Goal: Task Accomplishment & Management: Manage account settings

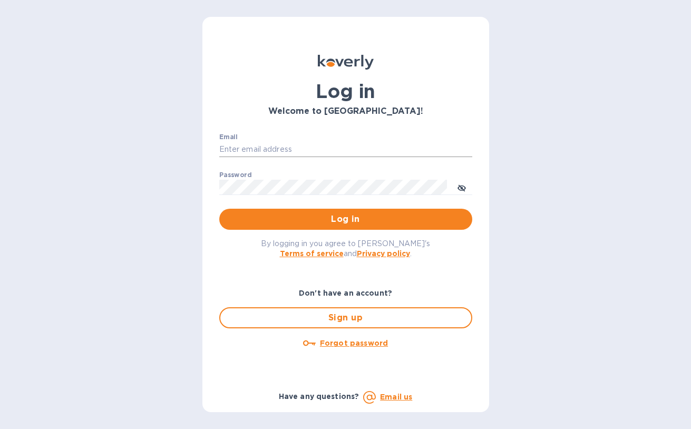
click at [325, 148] on input "Email" at bounding box center [345, 150] width 253 height 16
type input "lsbottleshop@gmail.com"
click at [219, 209] on button "Log in" at bounding box center [345, 219] width 253 height 21
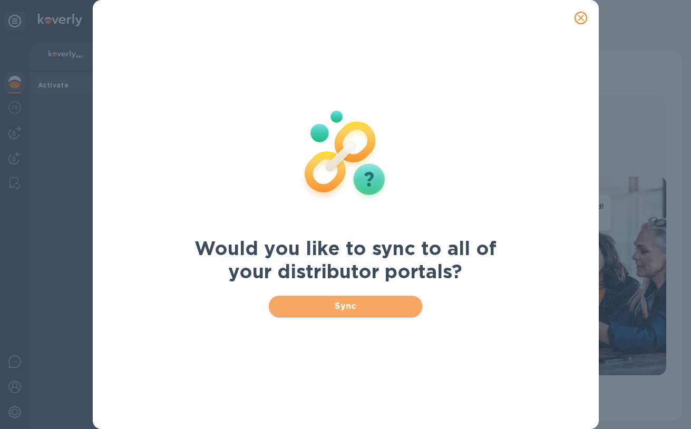
click at [350, 306] on span "Sync" at bounding box center [345, 306] width 136 height 13
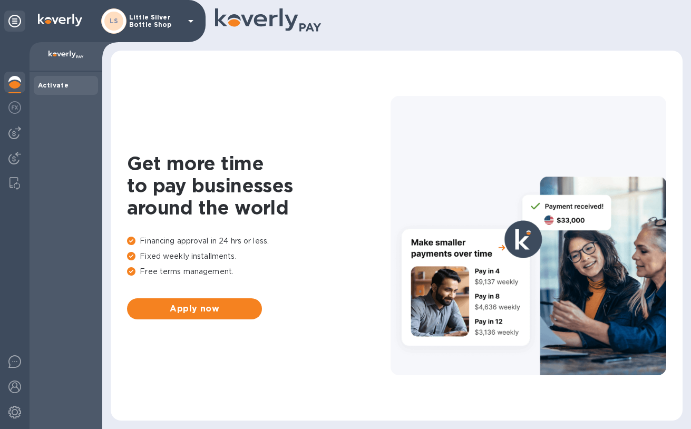
click at [193, 22] on icon at bounding box center [190, 21] width 13 height 13
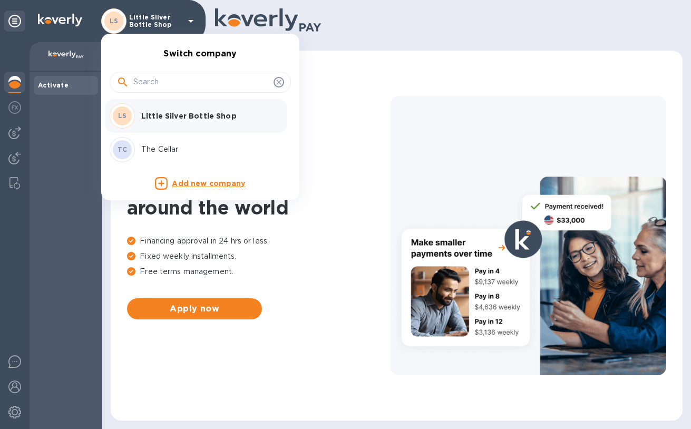
click at [171, 148] on p "The Cellar" at bounding box center [207, 149] width 133 height 11
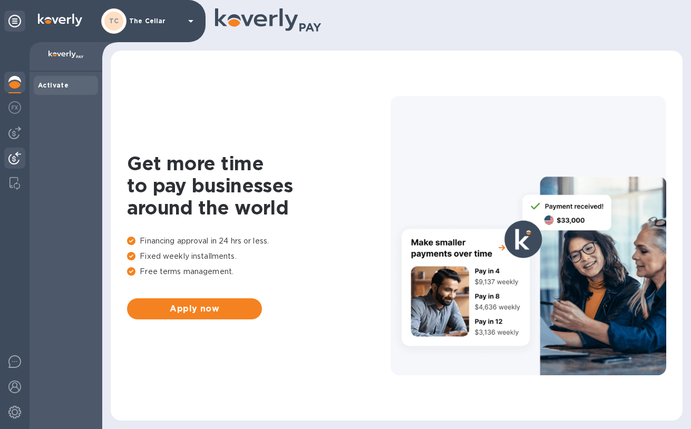
click at [20, 158] on img at bounding box center [14, 158] width 13 height 13
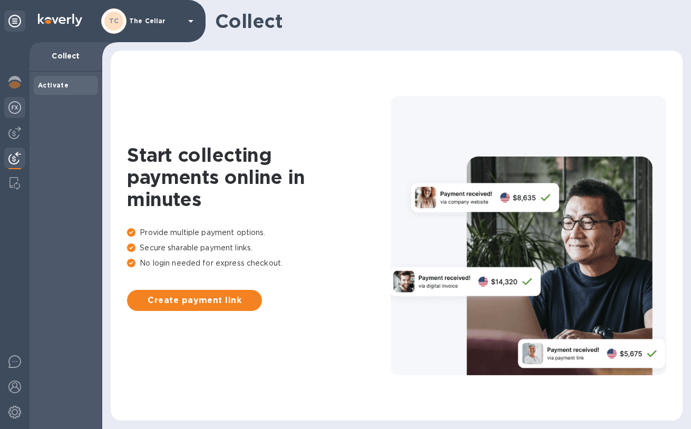
click at [19, 109] on img at bounding box center [14, 107] width 13 height 13
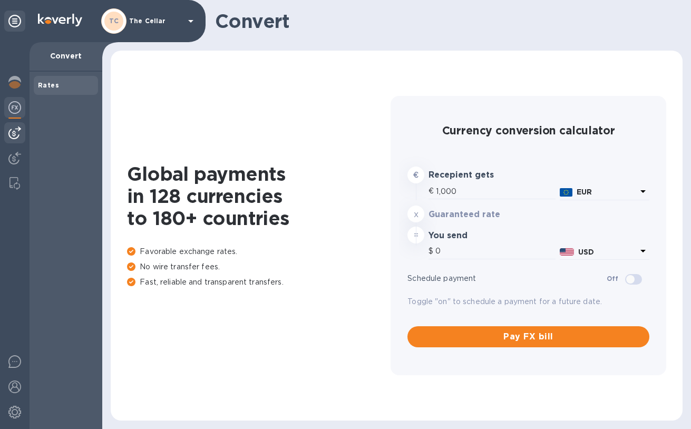
click at [18, 133] on img at bounding box center [14, 132] width 13 height 13
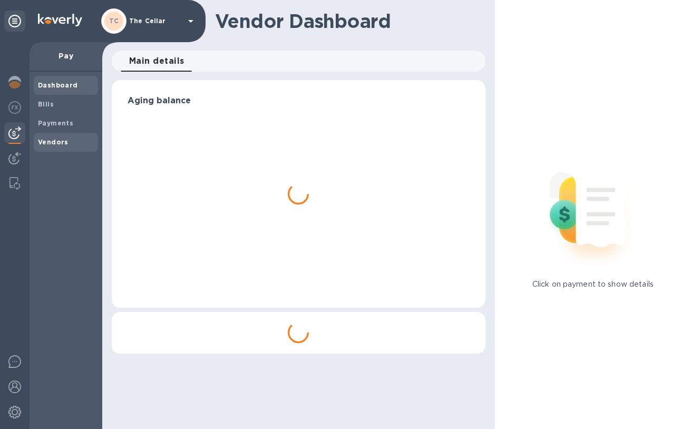
click at [43, 141] on b "Vendors" at bounding box center [53, 142] width 31 height 8
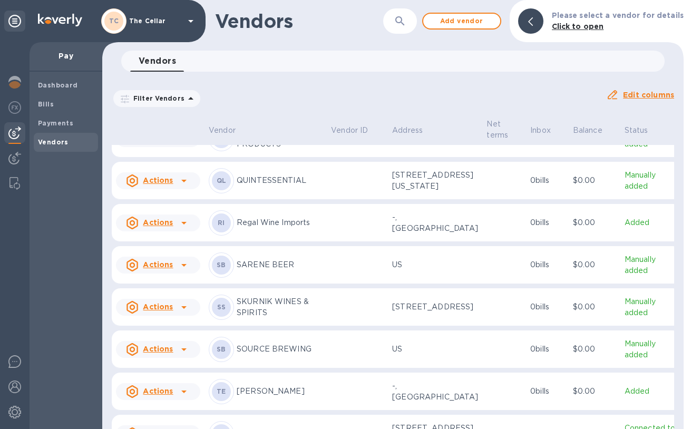
scroll to position [1606, 0]
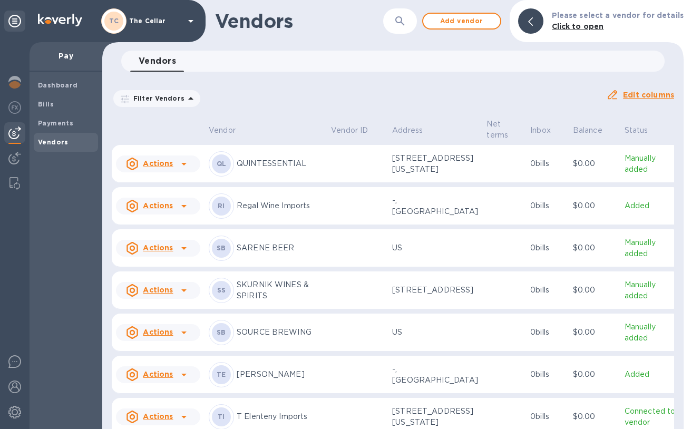
click at [262, 209] on p "Regal Wine Imports" at bounding box center [280, 205] width 86 height 11
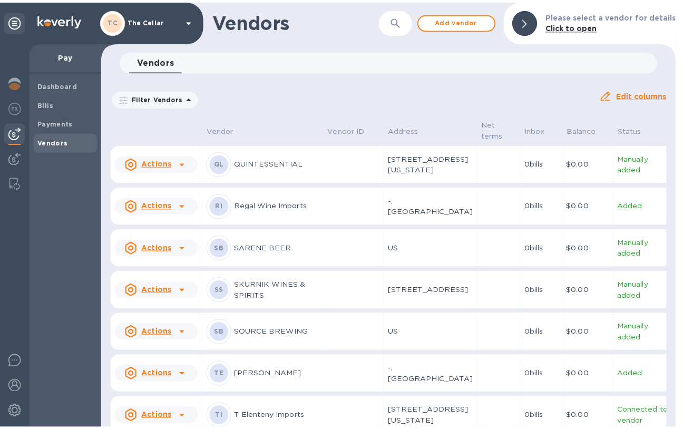
scroll to position [1671, 0]
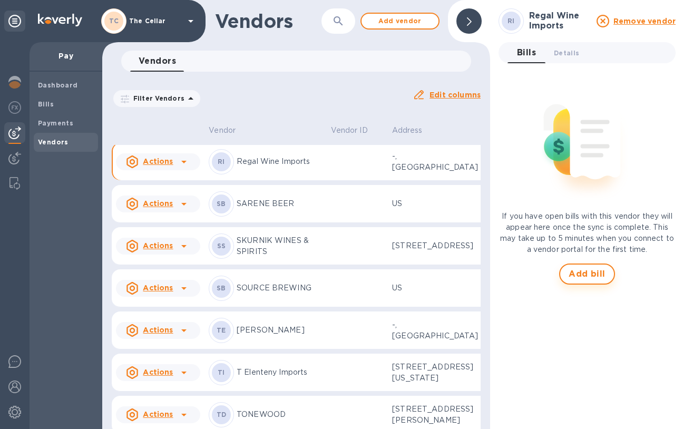
click at [590, 277] on span "Add bill" at bounding box center [587, 274] width 37 height 13
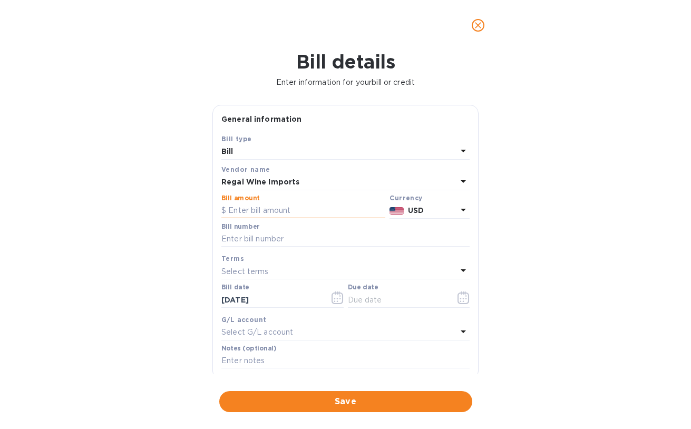
click at [271, 212] on input "text" at bounding box center [303, 211] width 164 height 16
type input "2,256.00"
click at [260, 239] on input "text" at bounding box center [345, 239] width 248 height 16
type input "493892"
click at [256, 269] on p "Select terms" at bounding box center [244, 271] width 47 height 11
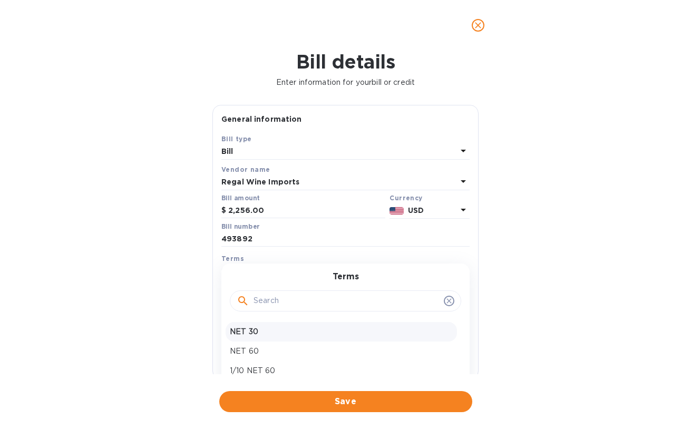
click at [252, 332] on p "NET 30" at bounding box center [341, 331] width 223 height 11
type input "[DATE]"
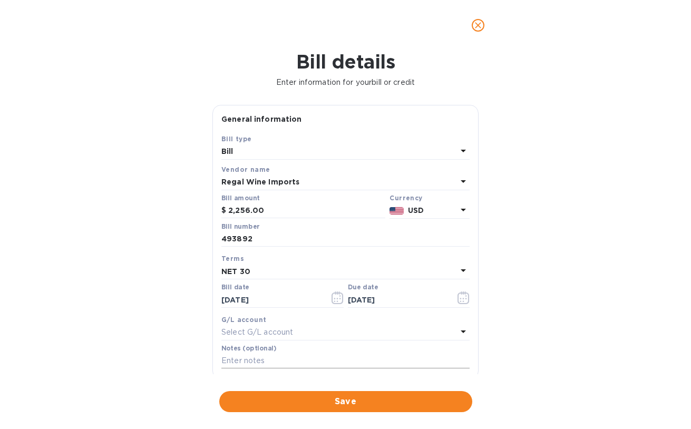
click at [239, 357] on input "text" at bounding box center [345, 361] width 248 height 16
type input "2-11060"
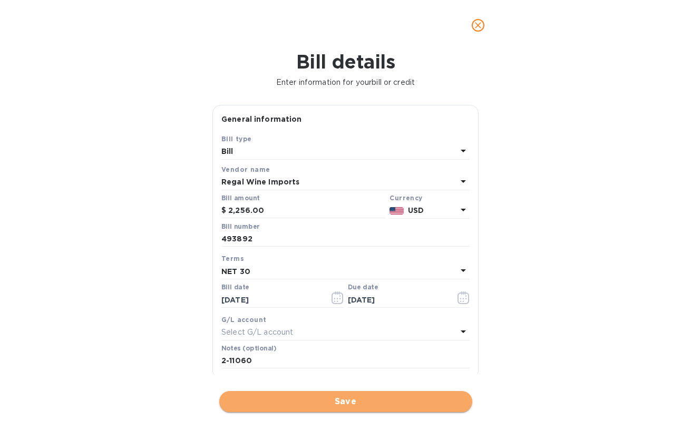
click at [346, 401] on span "Save" at bounding box center [346, 401] width 236 height 13
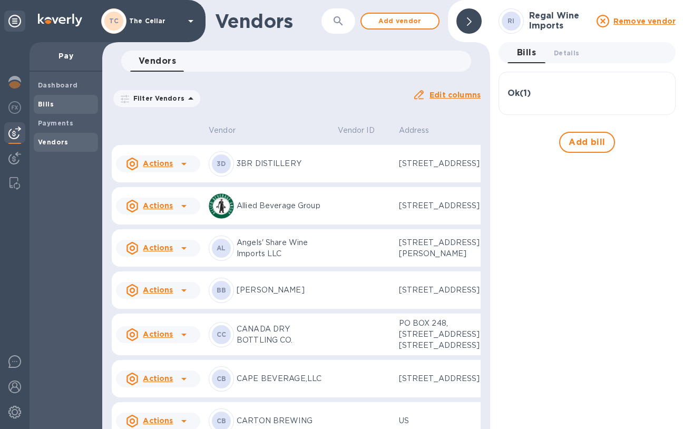
click at [49, 101] on b "Bills" at bounding box center [46, 104] width 16 height 8
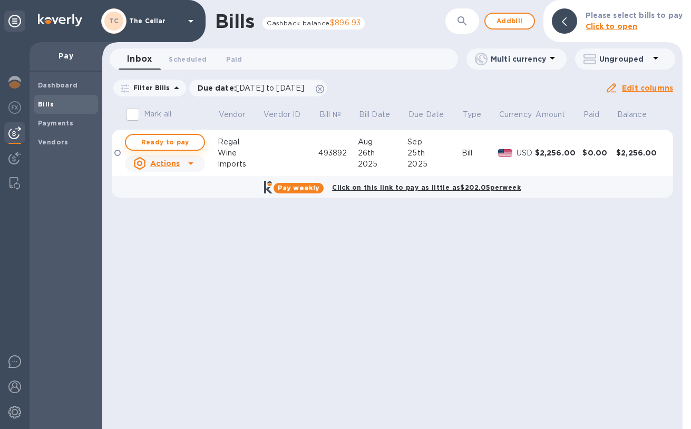
click at [185, 142] on span "Ready to pay" at bounding box center [164, 142] width 61 height 13
checkbox input "true"
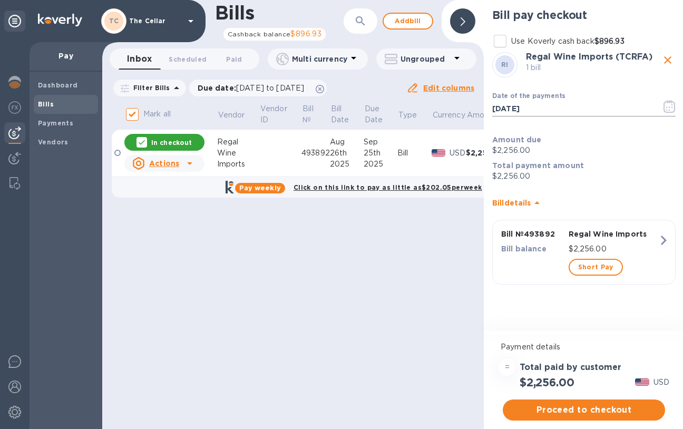
click at [667, 110] on icon "button" at bounding box center [667, 110] width 2 height 2
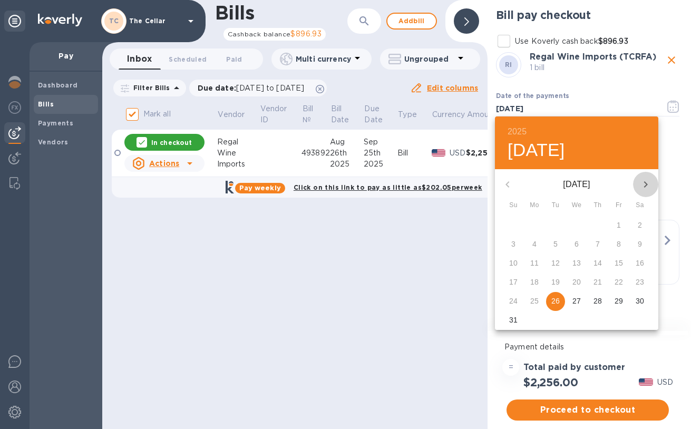
click at [645, 190] on icon "button" at bounding box center [645, 184] width 13 height 13
click at [619, 243] on p "12" at bounding box center [618, 244] width 8 height 11
type input "09/12/2025"
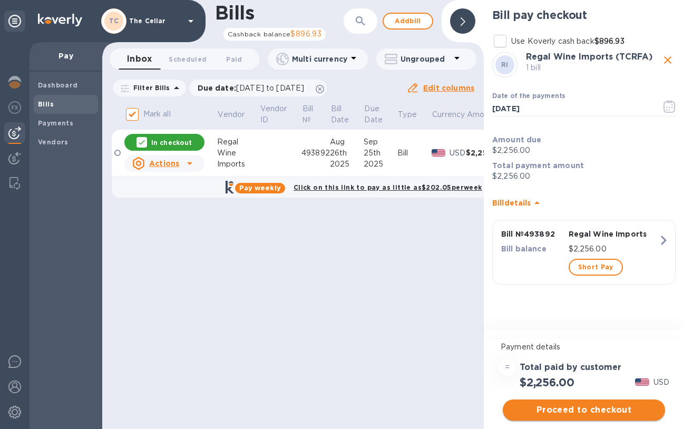
click at [609, 408] on span "Proceed to checkout" at bounding box center [583, 410] width 145 height 13
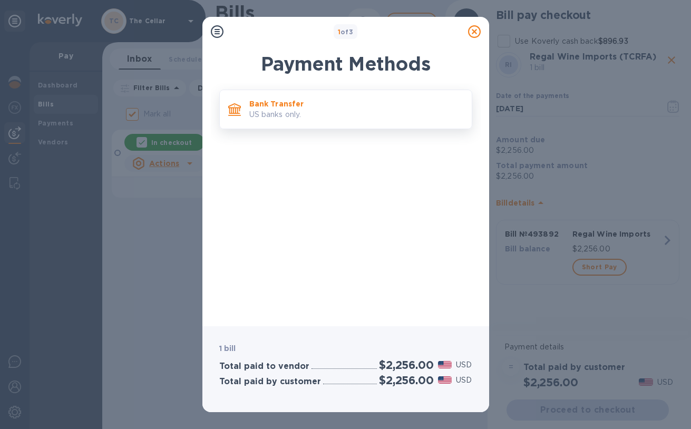
click at [423, 119] on p "US banks only." at bounding box center [356, 114] width 214 height 11
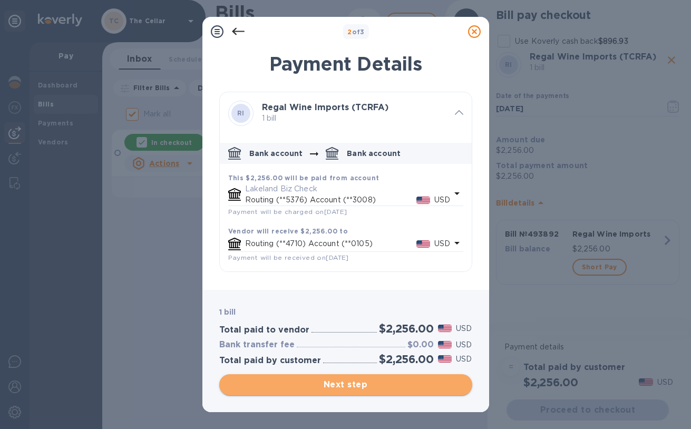
click at [403, 388] on span "Next step" at bounding box center [346, 384] width 236 height 13
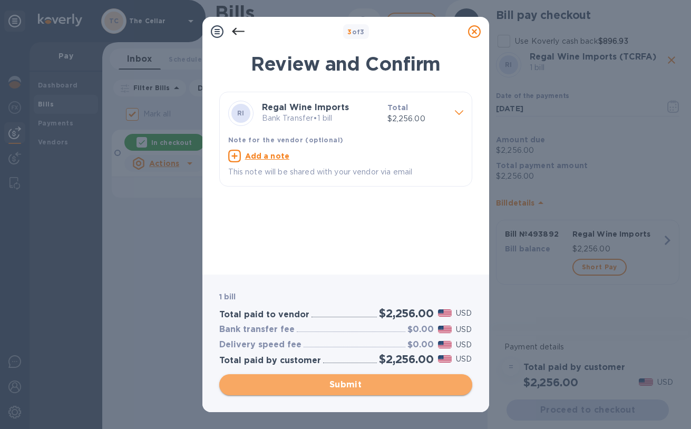
click at [403, 388] on span "Submit" at bounding box center [346, 384] width 236 height 13
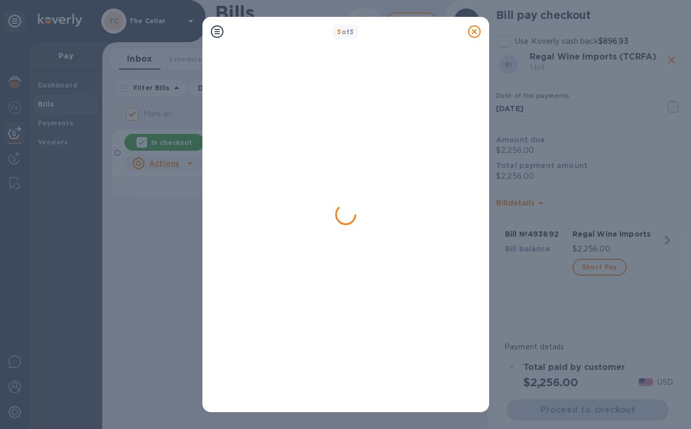
checkbox input "false"
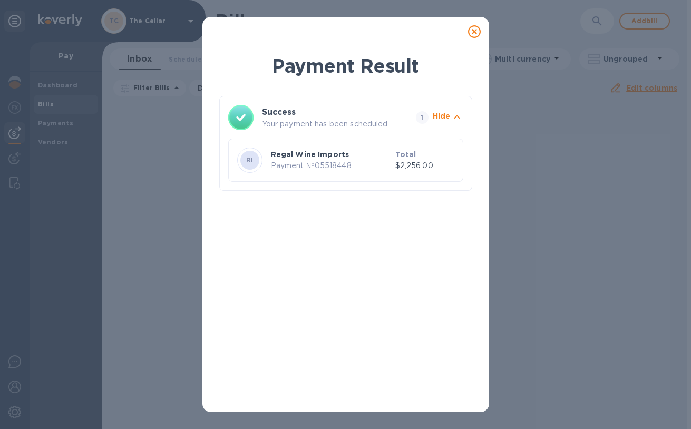
click at [473, 31] on icon at bounding box center [474, 31] width 13 height 13
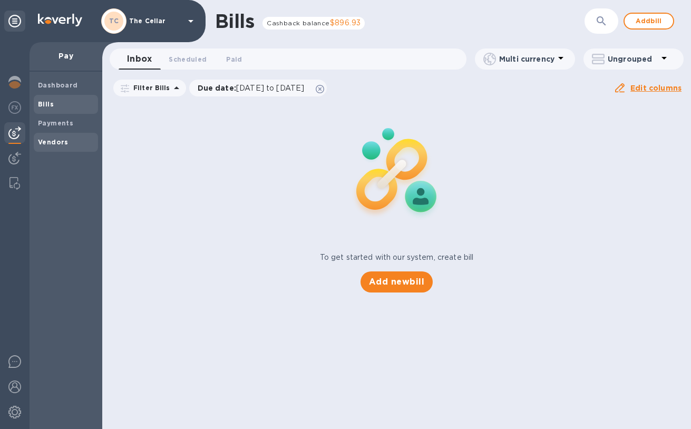
click at [57, 142] on b "Vendors" at bounding box center [53, 142] width 31 height 8
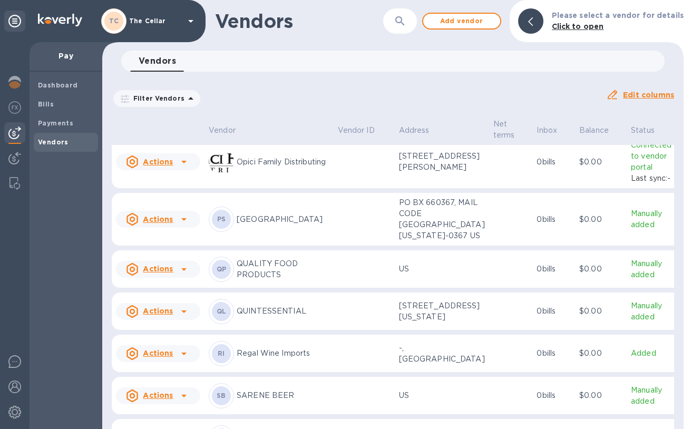
scroll to position [1410, 0]
click at [279, 218] on p "[GEOGRAPHIC_DATA]" at bounding box center [283, 219] width 93 height 11
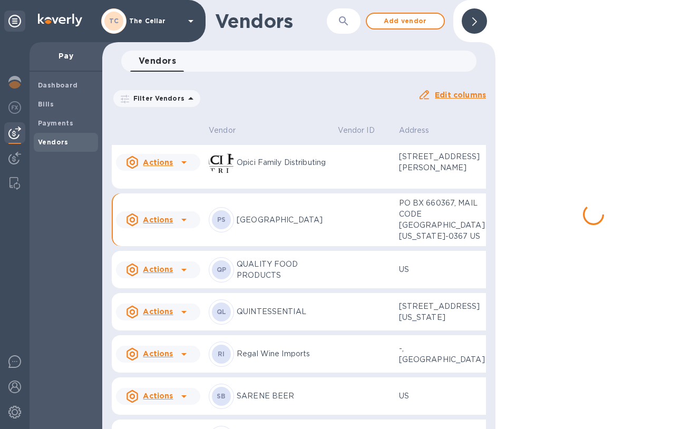
scroll to position [1443, 0]
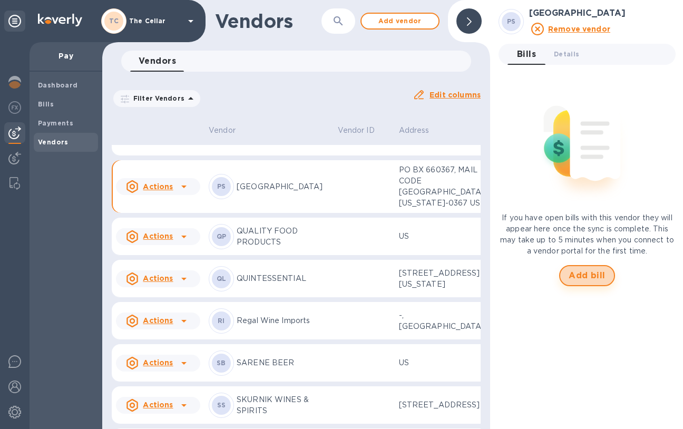
click at [592, 271] on span "Add bill" at bounding box center [587, 275] width 37 height 13
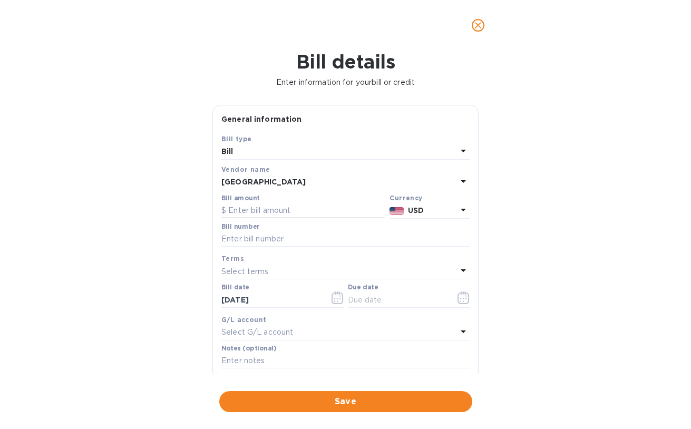
click at [284, 212] on input "text" at bounding box center [303, 211] width 164 height 16
type input "549.90"
click at [252, 242] on input "text" at bounding box center [345, 239] width 248 height 16
click at [222, 242] on input "21968" at bounding box center [345, 239] width 248 height 16
type input "V21968"
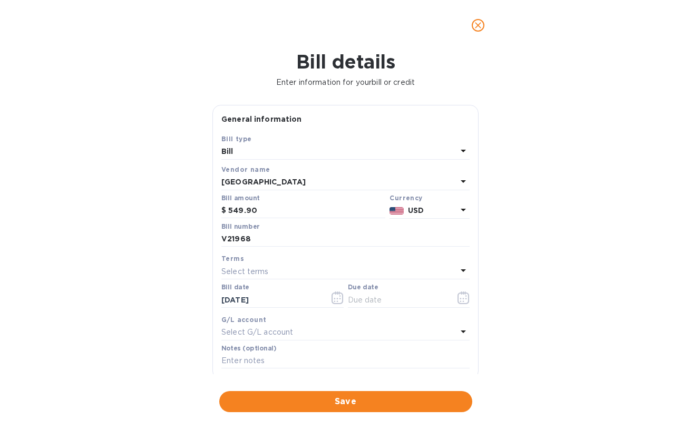
click at [248, 276] on p "Select terms" at bounding box center [244, 271] width 47 height 11
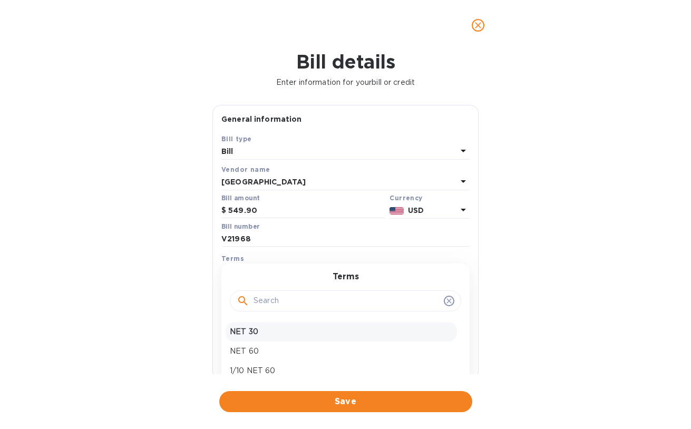
click at [257, 329] on p "NET 30" at bounding box center [341, 331] width 223 height 11
type input "[DATE]"
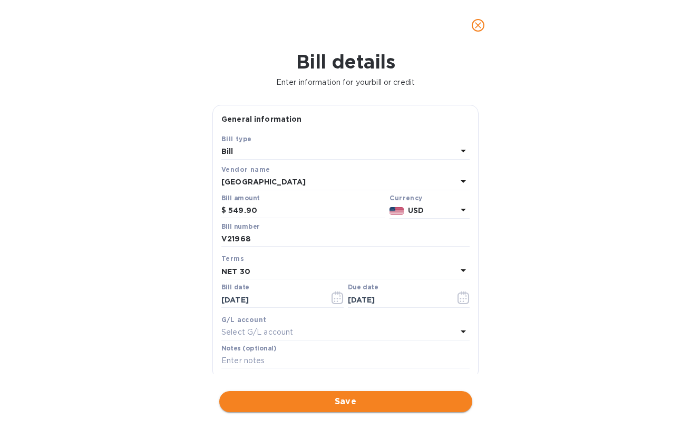
click at [364, 400] on span "Save" at bounding box center [346, 401] width 236 height 13
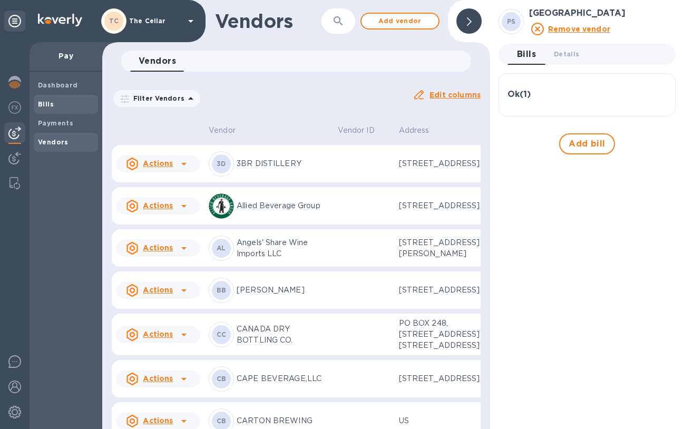
click at [54, 105] on span "Bills" at bounding box center [66, 104] width 56 height 11
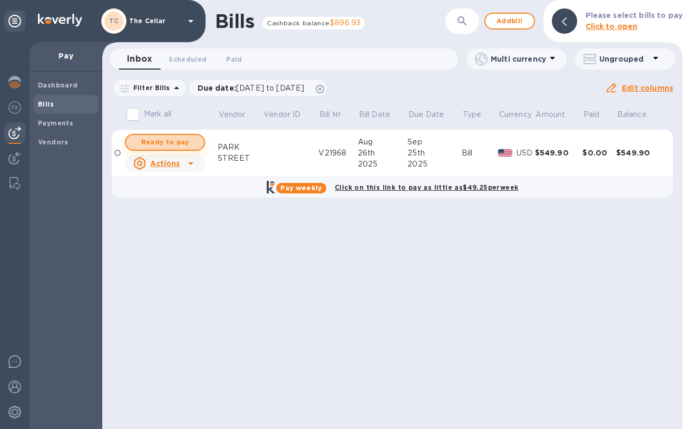
click at [179, 142] on span "Ready to pay" at bounding box center [164, 142] width 61 height 13
checkbox input "true"
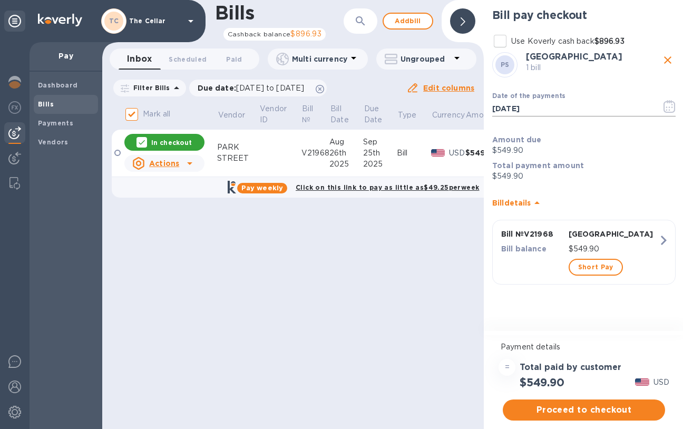
click at [669, 107] on icon "button" at bounding box center [670, 107] width 2 height 2
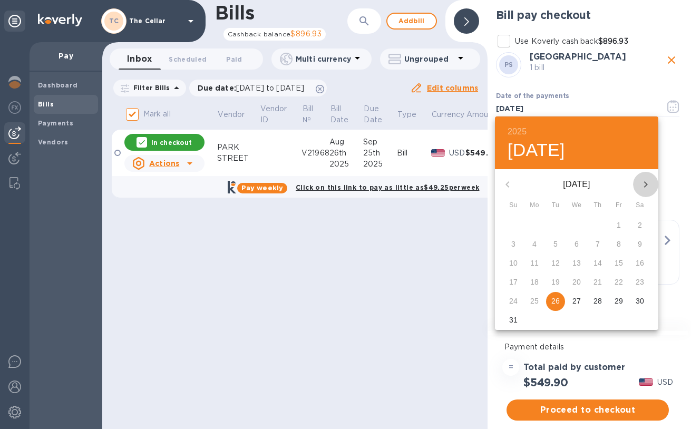
click at [642, 186] on icon "button" at bounding box center [645, 184] width 13 height 13
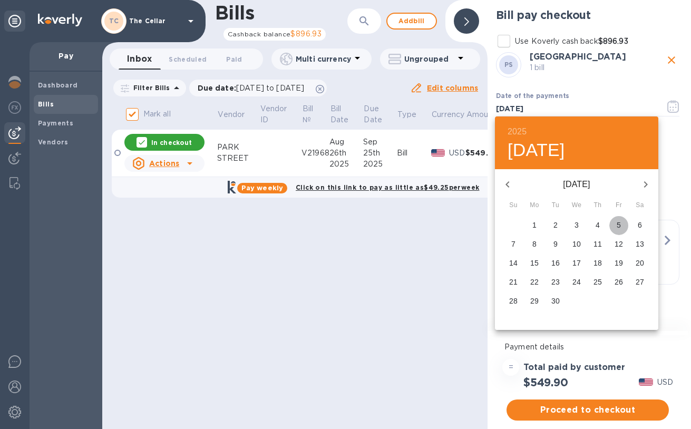
click at [619, 226] on p "5" at bounding box center [619, 225] width 4 height 11
type input "09/05/2025"
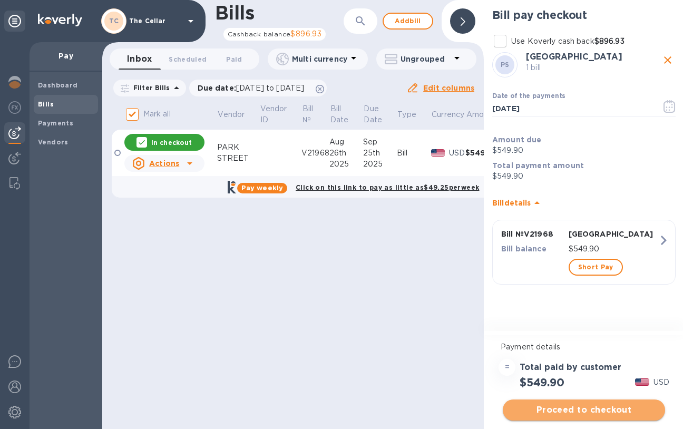
click at [591, 412] on span "Proceed to checkout" at bounding box center [583, 410] width 145 height 13
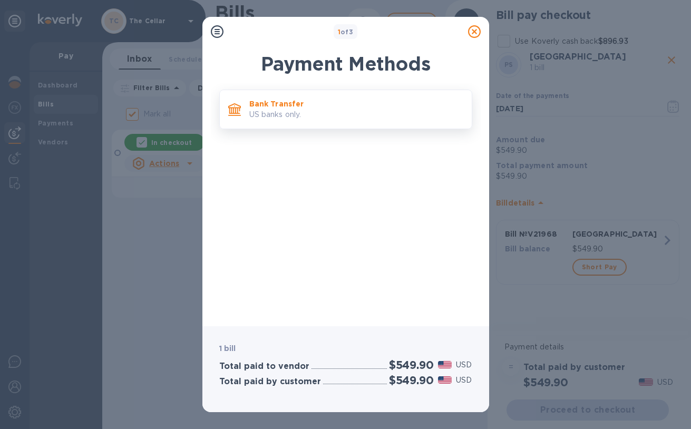
click at [370, 101] on p "Bank Transfer" at bounding box center [356, 104] width 214 height 11
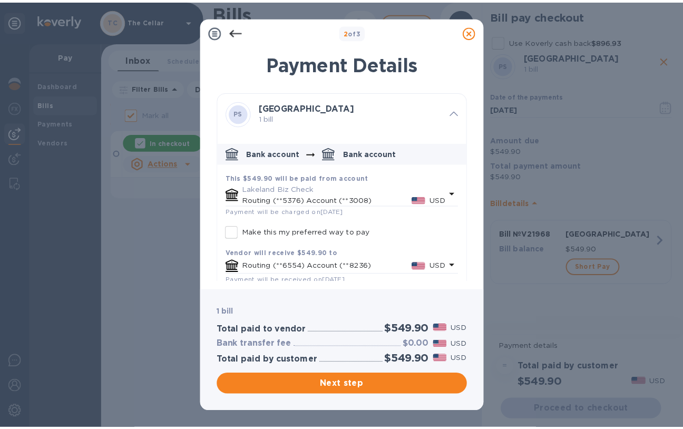
scroll to position [13, 0]
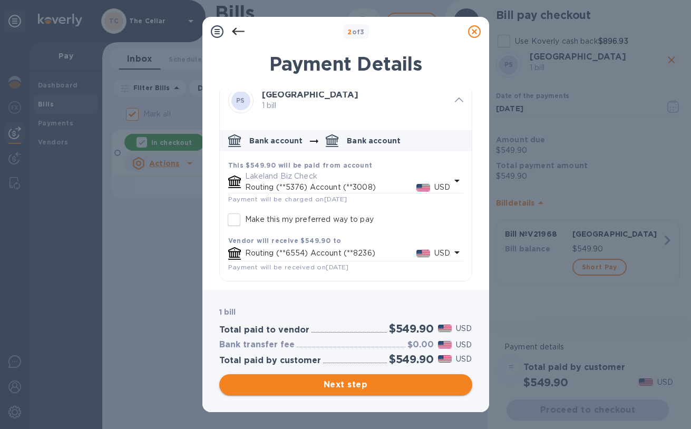
click at [389, 384] on span "Next step" at bounding box center [346, 384] width 236 height 13
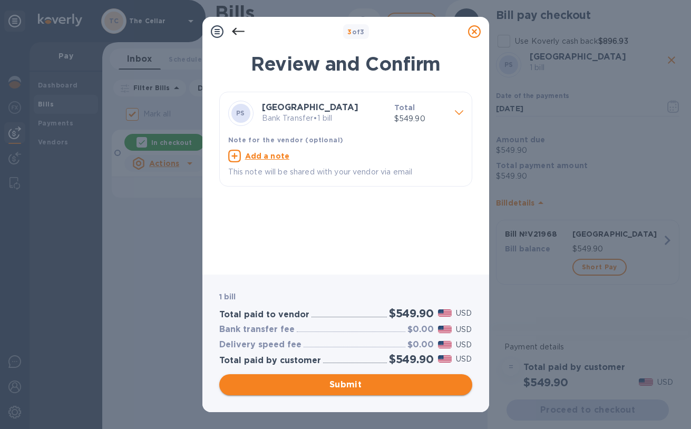
click at [389, 384] on span "Submit" at bounding box center [346, 384] width 236 height 13
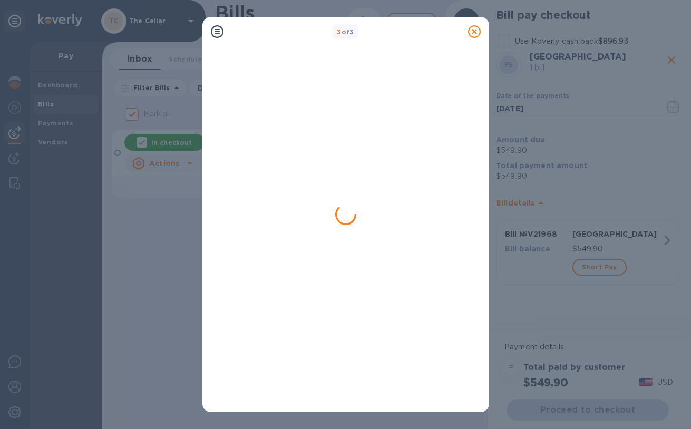
checkbox input "false"
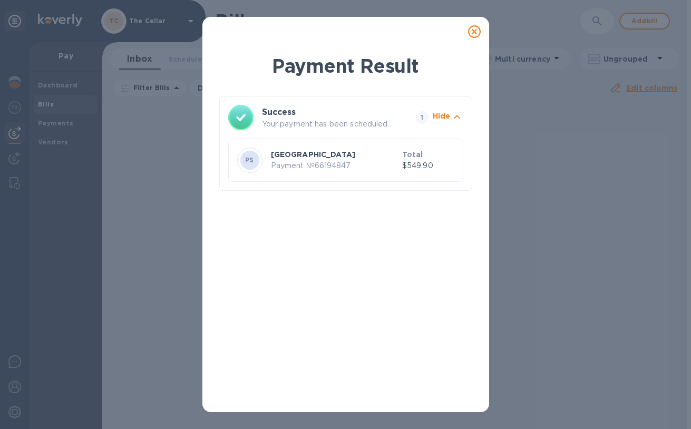
click at [472, 33] on icon at bounding box center [474, 31] width 13 height 13
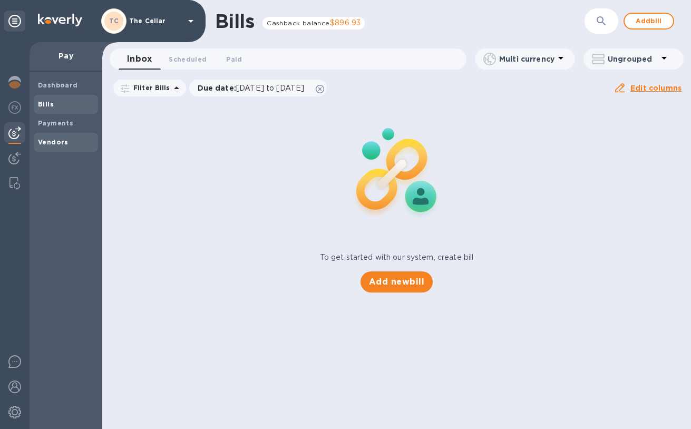
click at [63, 141] on b "Vendors" at bounding box center [53, 142] width 31 height 8
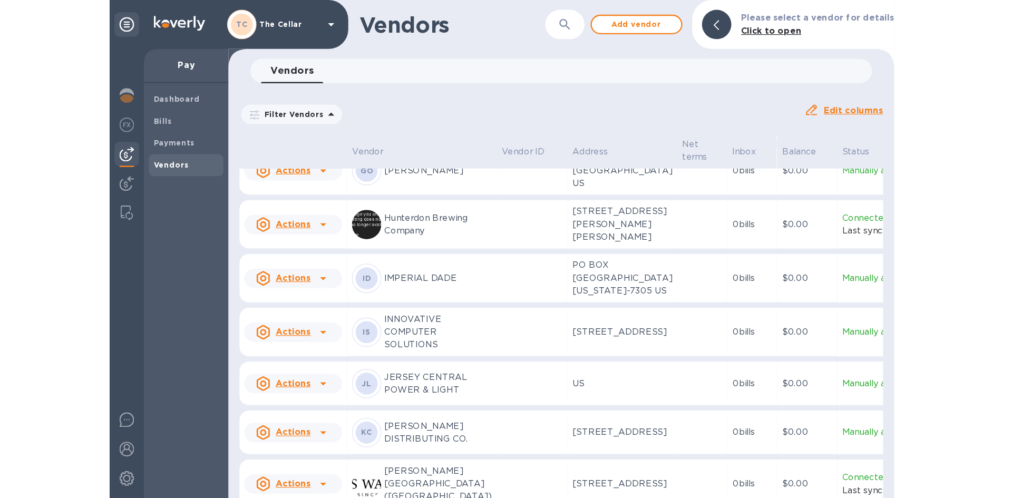
scroll to position [1004, 0]
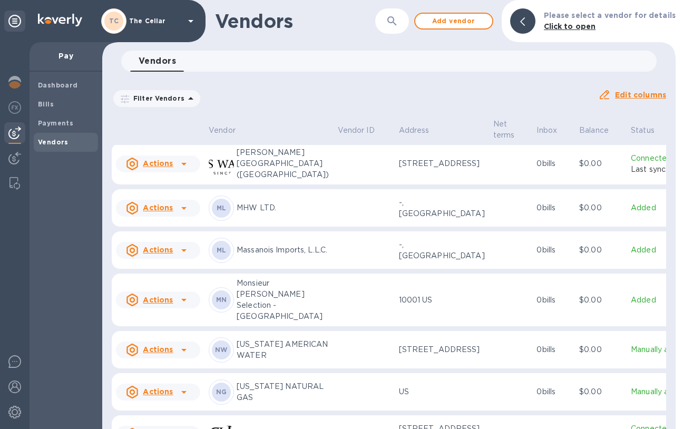
click at [257, 131] on p "KANE DISTRIBUTING CO." at bounding box center [283, 120] width 93 height 22
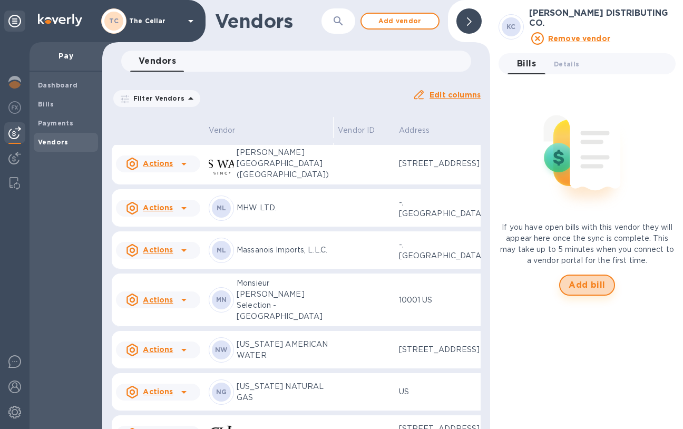
click at [582, 279] on span "Add bill" at bounding box center [587, 285] width 37 height 13
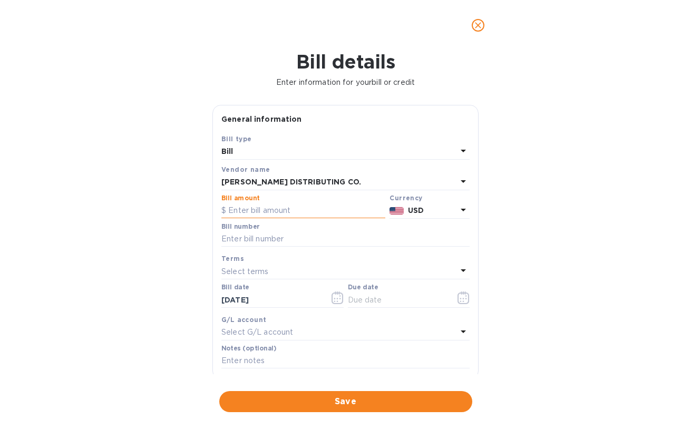
click at [255, 212] on input "text" at bounding box center [303, 211] width 164 height 16
type input "341.31"
click at [255, 242] on input "text" at bounding box center [345, 239] width 248 height 16
type input "144671"
click at [246, 272] on p "Select terms" at bounding box center [244, 271] width 47 height 11
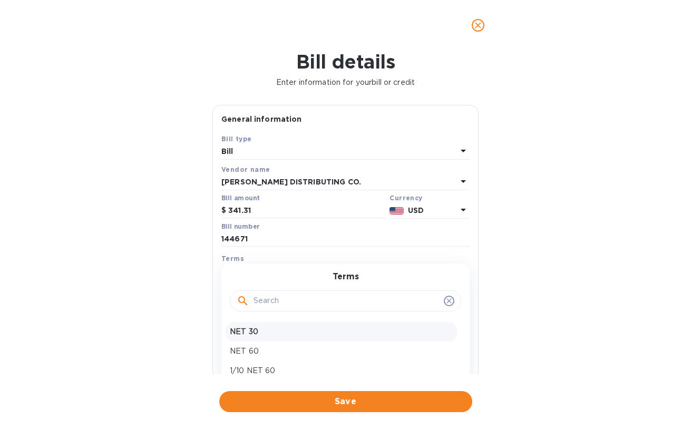
click at [260, 331] on p "NET 30" at bounding box center [341, 331] width 223 height 11
type input "[DATE]"
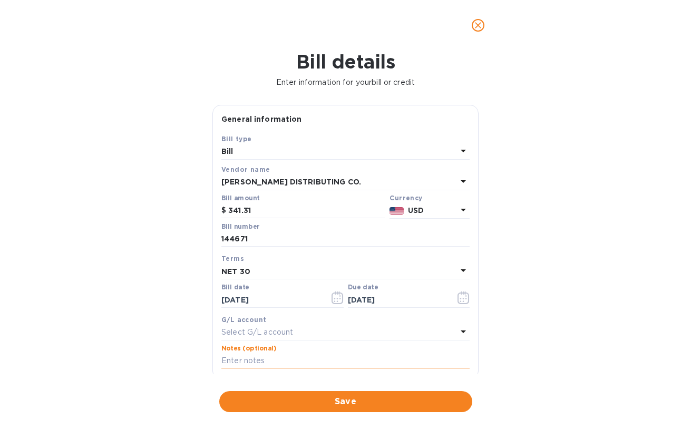
click at [261, 365] on input "text" at bounding box center [345, 361] width 248 height 16
type input "2-11049"
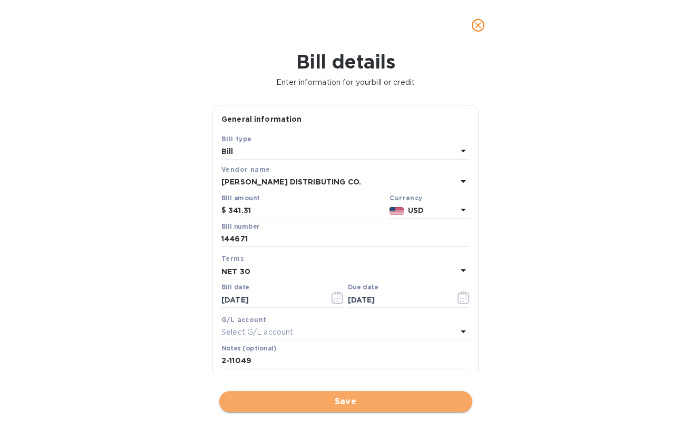
click at [352, 398] on span "Save" at bounding box center [346, 401] width 236 height 13
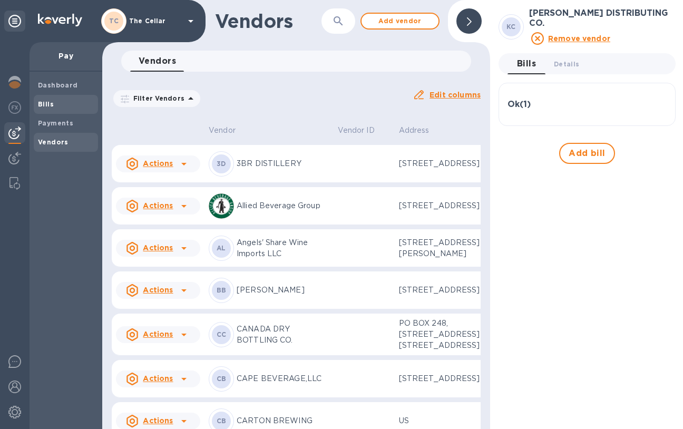
click at [50, 105] on b "Bills" at bounding box center [46, 104] width 16 height 8
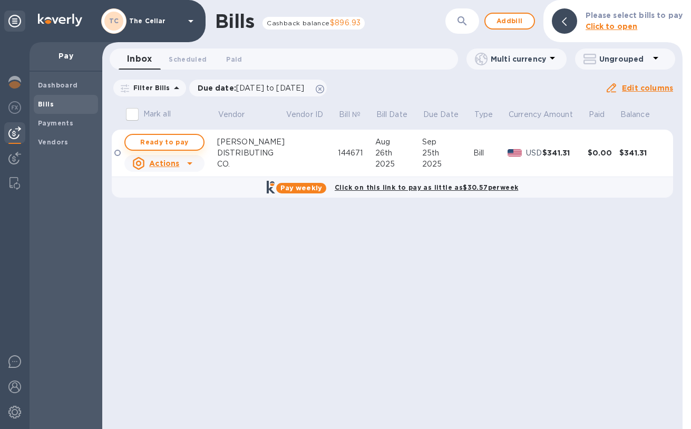
click at [166, 142] on span "Ready to pay" at bounding box center [164, 142] width 61 height 13
checkbox input "true"
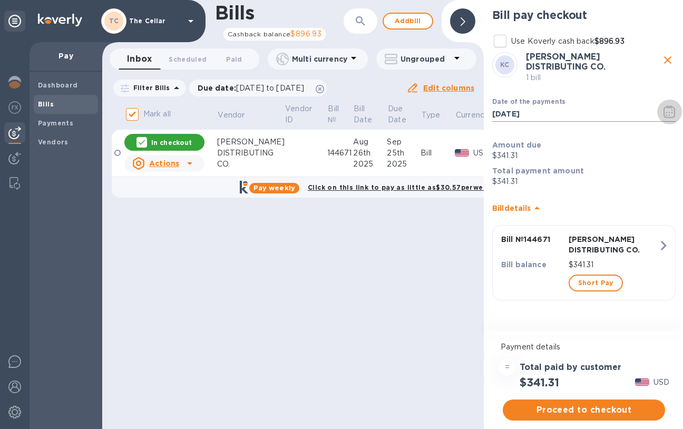
click at [669, 108] on icon "button" at bounding box center [669, 111] width 12 height 13
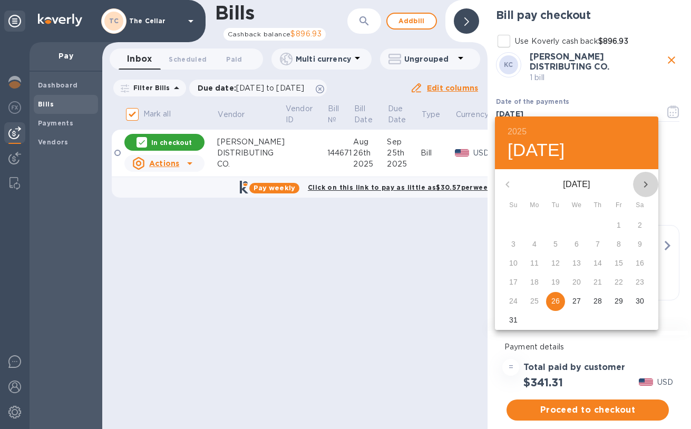
click at [647, 185] on icon "button" at bounding box center [645, 184] width 13 height 13
click at [573, 247] on p "10" at bounding box center [576, 244] width 8 height 11
type input "09/10/2025"
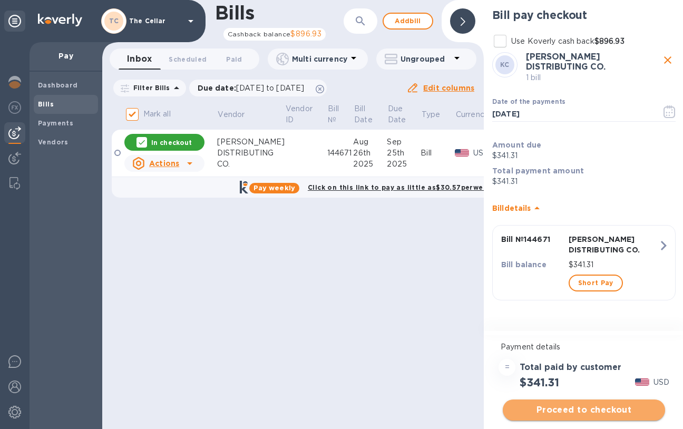
click at [604, 412] on span "Proceed to checkout" at bounding box center [583, 410] width 145 height 13
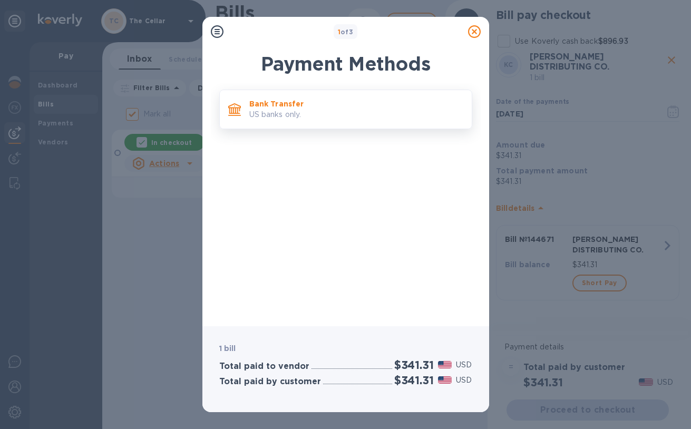
click at [383, 117] on p "US banks only." at bounding box center [356, 114] width 214 height 11
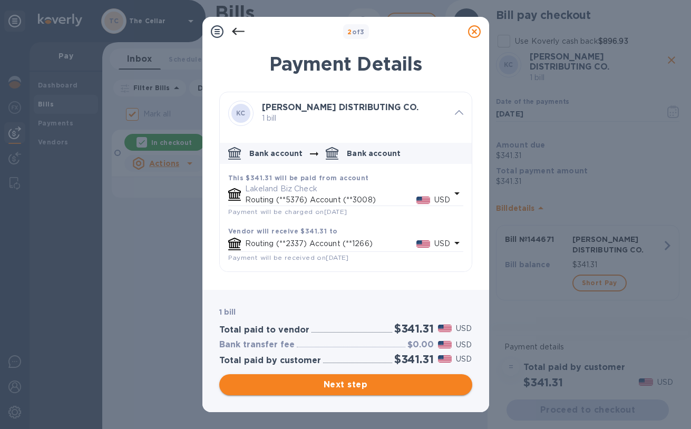
click at [422, 387] on span "Next step" at bounding box center [346, 384] width 236 height 13
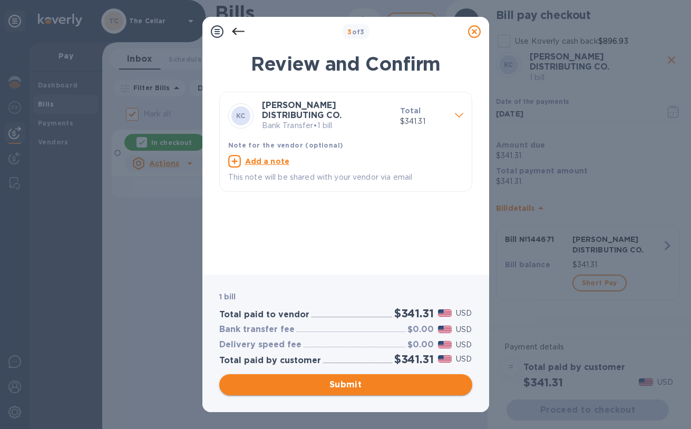
click at [419, 388] on span "Submit" at bounding box center [346, 384] width 236 height 13
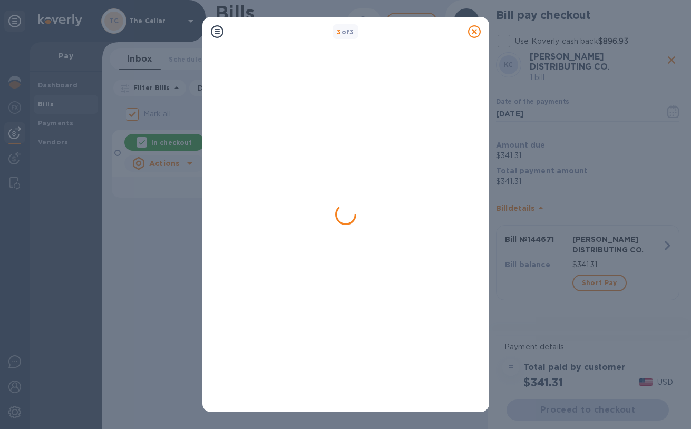
checkbox input "false"
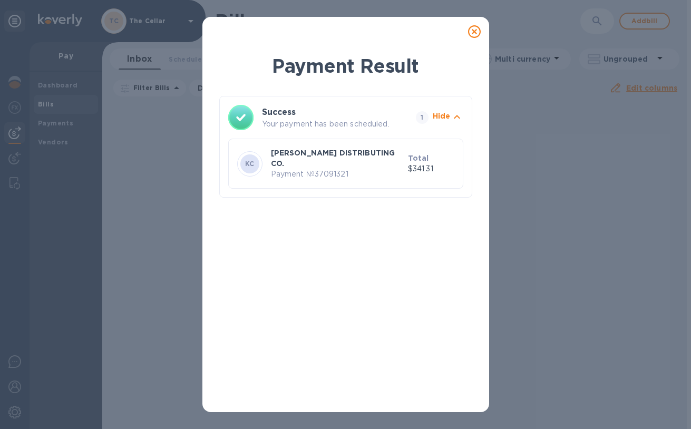
click at [473, 31] on icon at bounding box center [474, 31] width 13 height 13
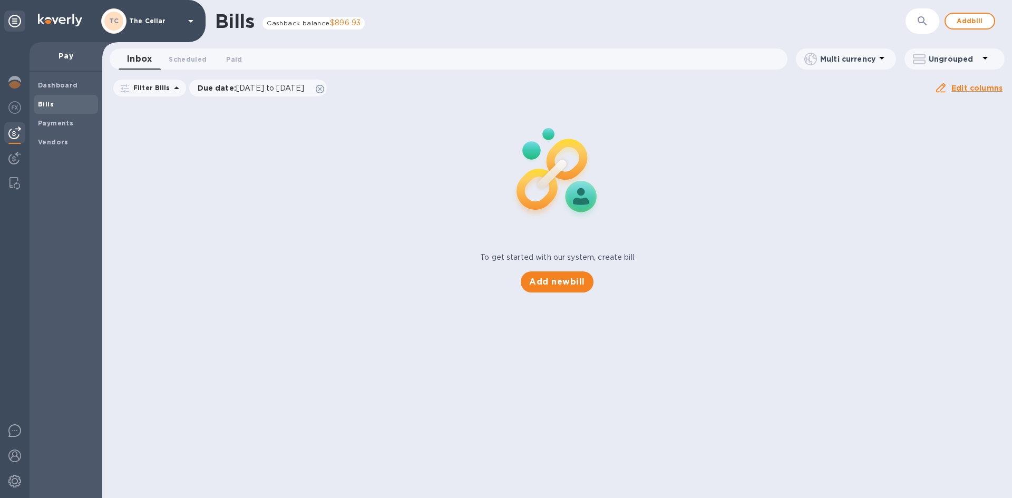
click at [190, 23] on icon at bounding box center [190, 21] width 13 height 13
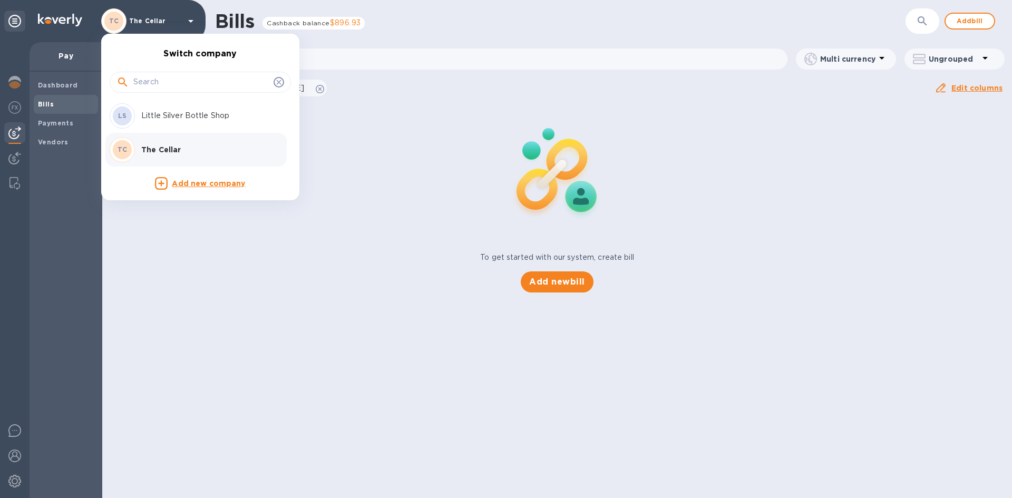
click at [151, 117] on p "Little Silver Bottle Shop" at bounding box center [207, 115] width 133 height 11
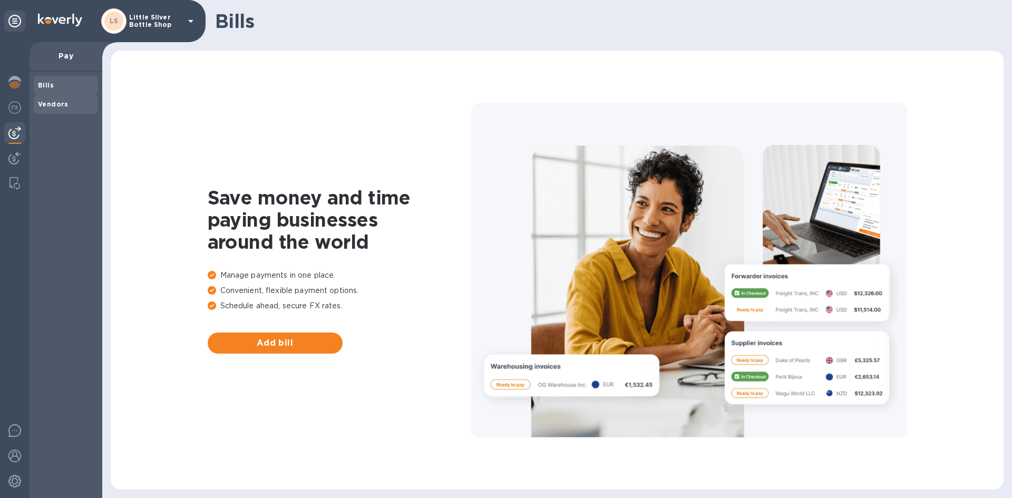
click at [69, 104] on span "Vendors" at bounding box center [66, 104] width 56 height 11
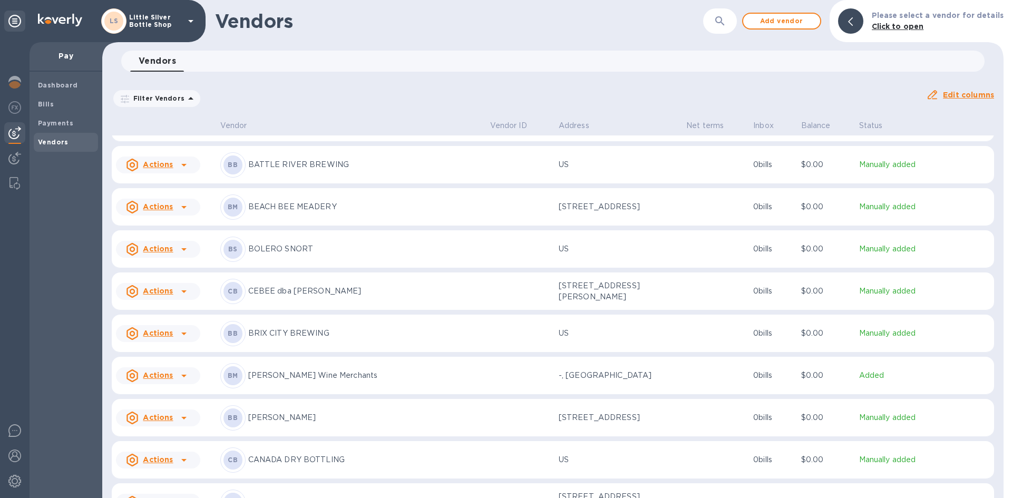
scroll to position [211, 0]
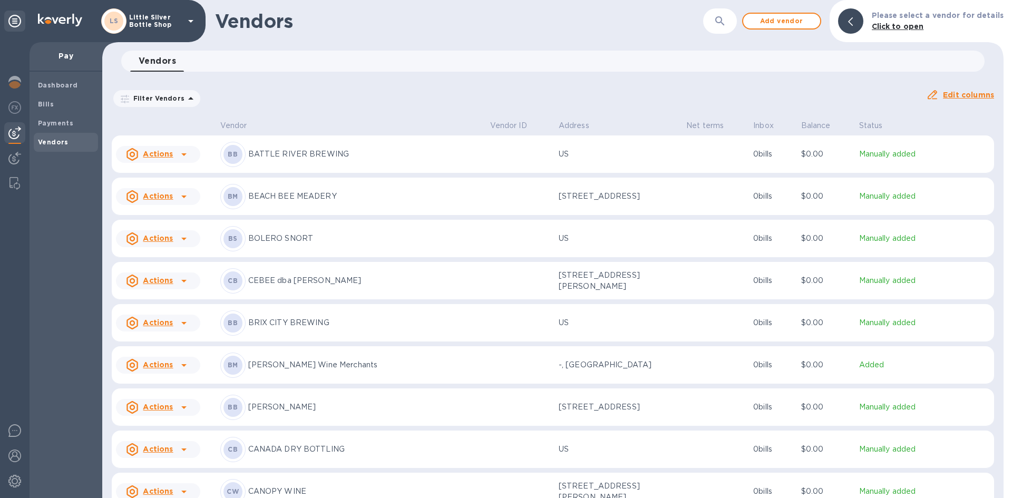
click at [281, 237] on p "BOLERO SNORT" at bounding box center [364, 238] width 233 height 11
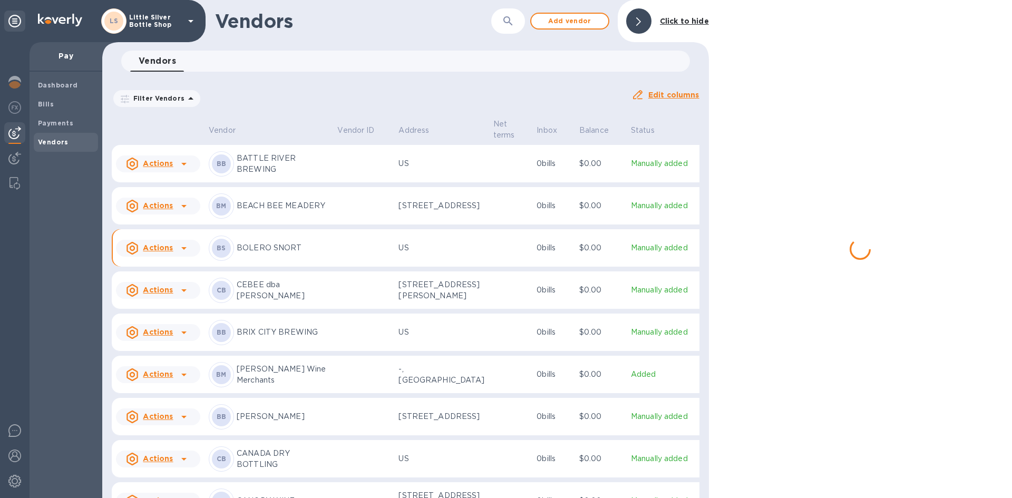
scroll to position [262, 0]
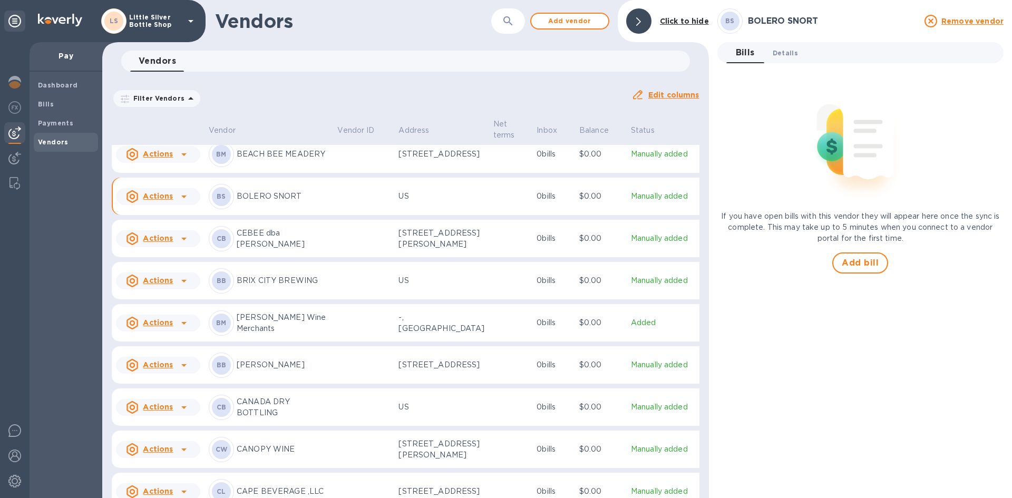
click at [787, 54] on span "Details 0" at bounding box center [784, 52] width 25 height 11
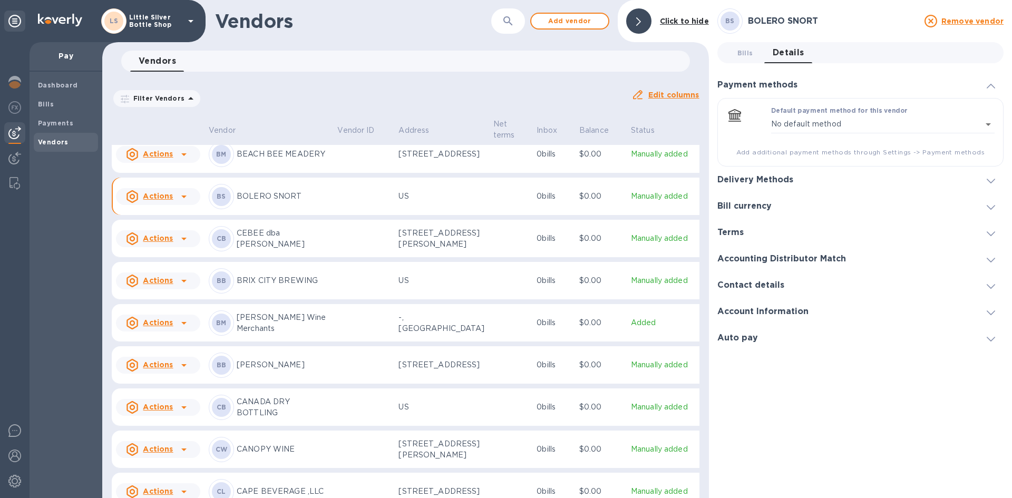
click at [750, 53] on span "Bills 0" at bounding box center [745, 52] width 16 height 11
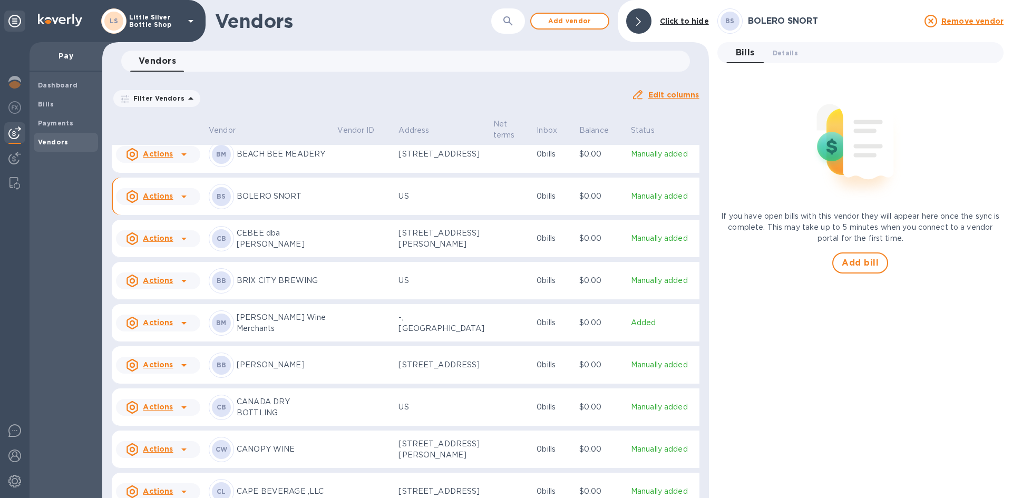
click at [772, 18] on h3 "BOLERO SNORT" at bounding box center [833, 21] width 170 height 10
click at [728, 19] on b "BS" at bounding box center [729, 21] width 9 height 8
click at [787, 53] on span "Details 0" at bounding box center [784, 52] width 25 height 11
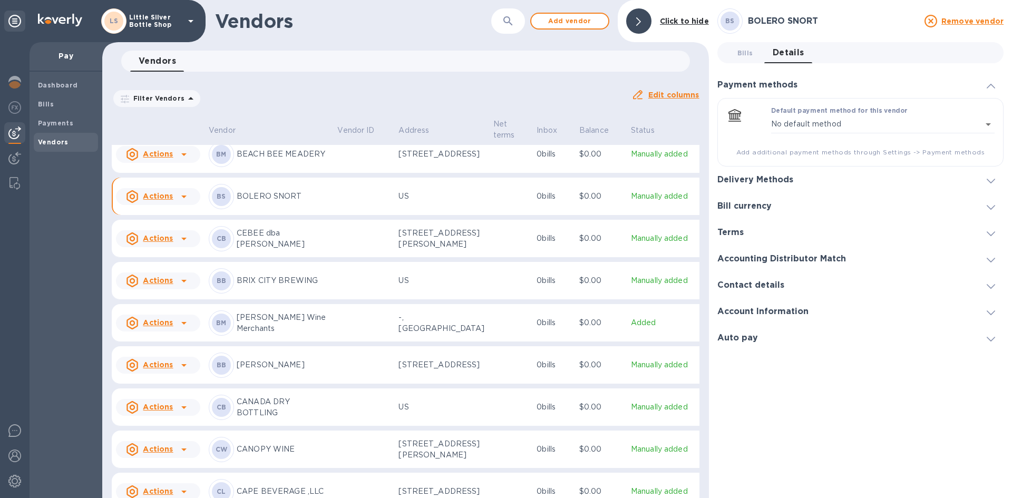
click at [990, 287] on icon at bounding box center [990, 286] width 8 height 5
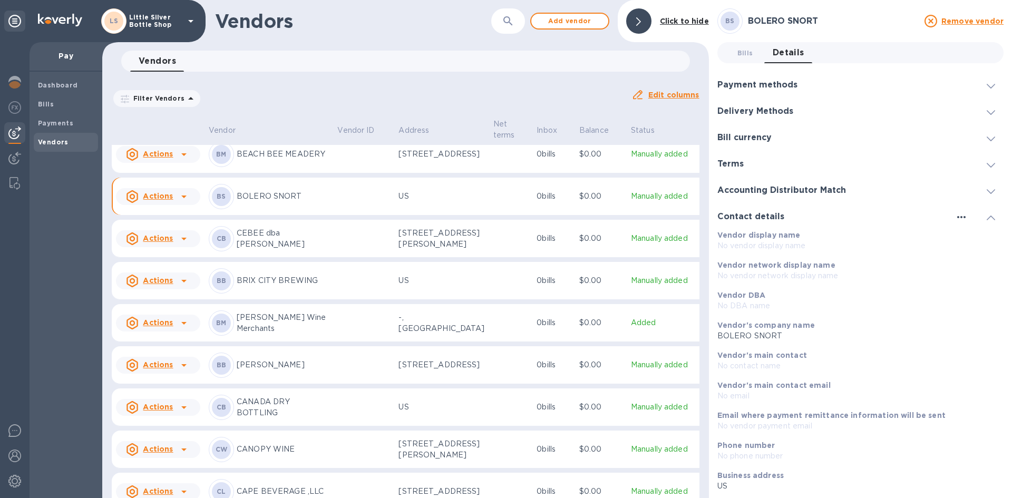
click at [955, 217] on icon "button" at bounding box center [961, 217] width 13 height 13
click at [973, 236] on p "Edit" at bounding box center [969, 238] width 16 height 11
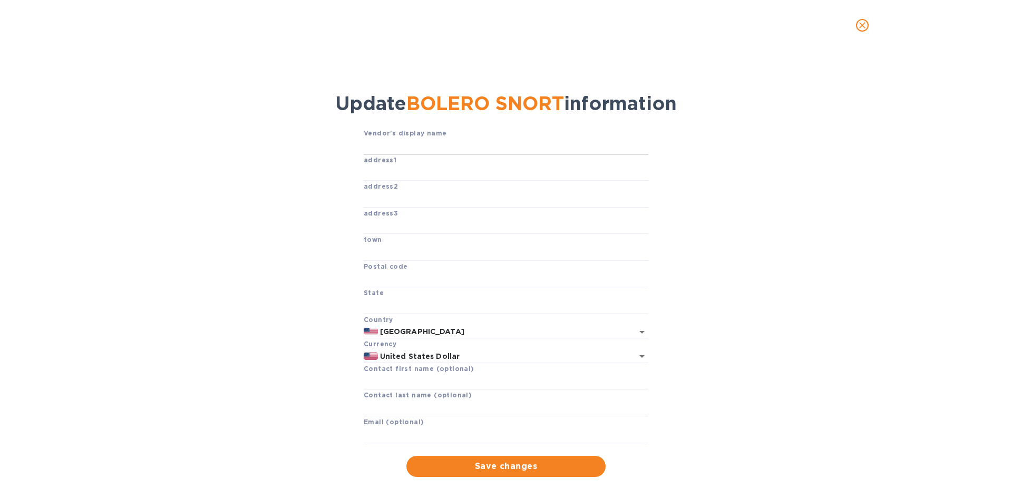
click at [480, 147] on input "text" at bounding box center [506, 147] width 285 height 16
type input "BARREL STORM- BOLERNO SNORT"
click at [396, 171] on input "text" at bounding box center [506, 173] width 285 height 16
type input "PO BOX 6568"
click at [397, 248] on input "text" at bounding box center [506, 253] width 285 height 16
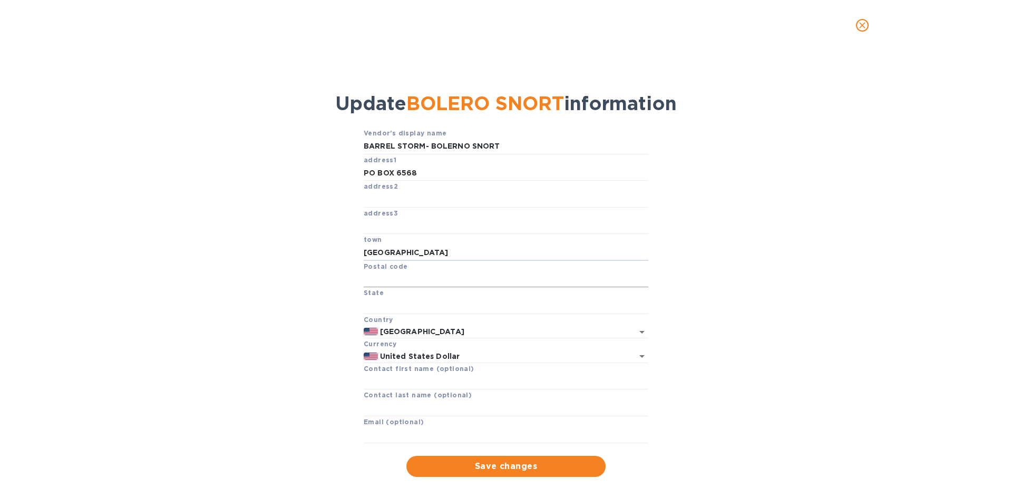
type input "[GEOGRAPHIC_DATA]"
click at [384, 277] on input "text" at bounding box center [506, 280] width 285 height 16
type input "07072"
click at [383, 301] on input "text" at bounding box center [506, 306] width 285 height 16
type input "NJ"
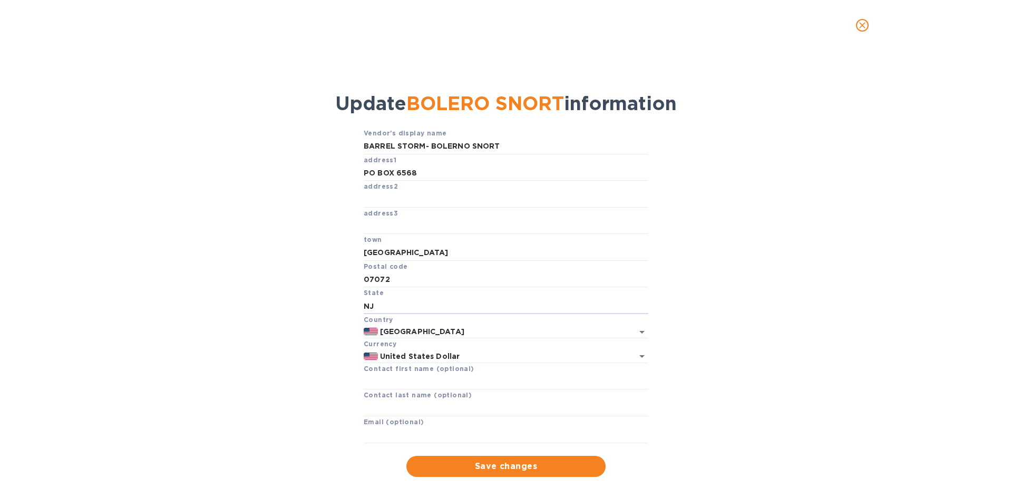
click at [854, 268] on div "Vendor's display name BARREL STORM- BOLERNO SNORT address1 [GEOGRAPHIC_DATA] ad…" at bounding box center [506, 302] width 972 height 349
click at [505, 461] on span "Save changes" at bounding box center [506, 466] width 182 height 13
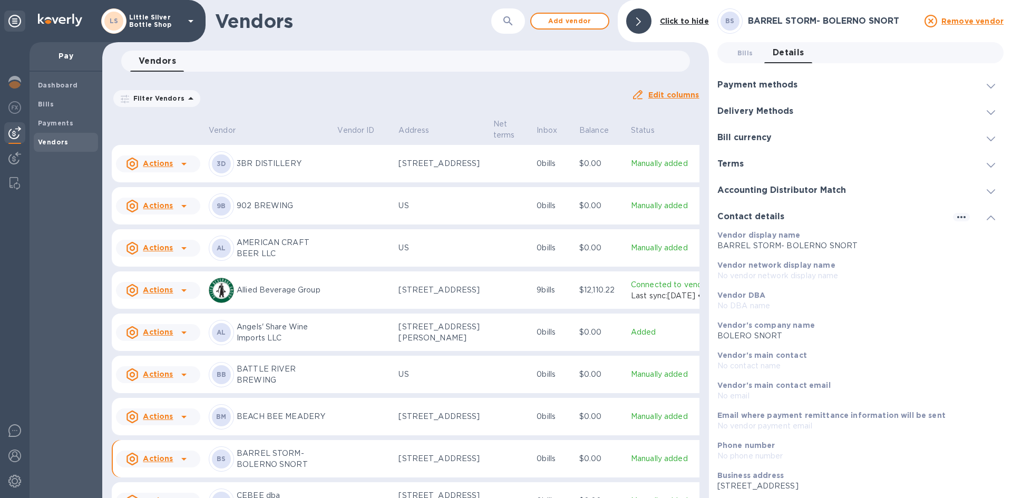
click at [986, 113] on icon at bounding box center [990, 112] width 8 height 5
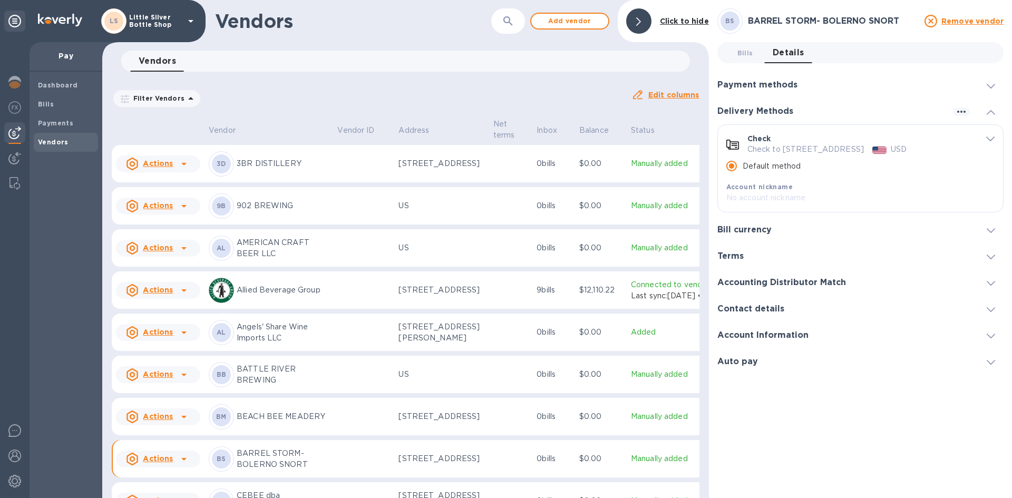
click at [988, 110] on icon at bounding box center [990, 112] width 8 height 5
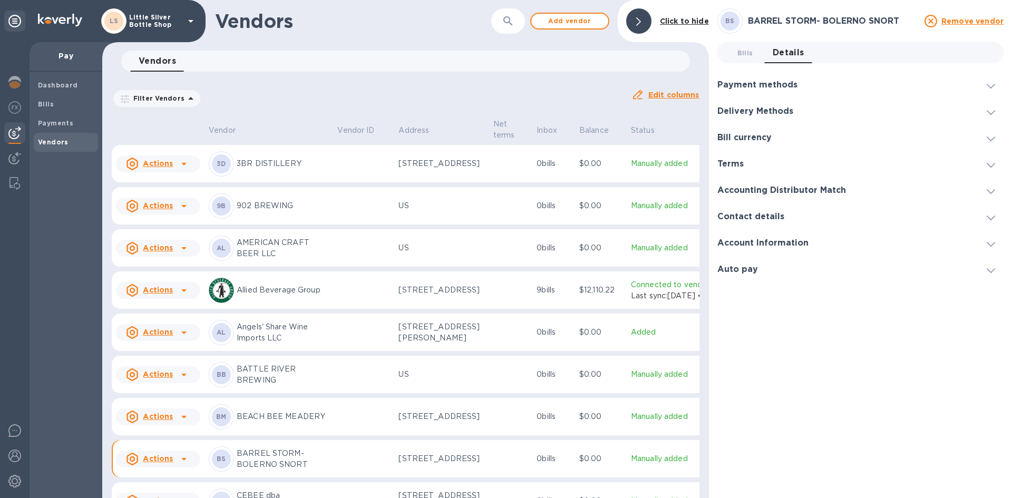
click at [992, 84] on icon at bounding box center [990, 86] width 8 height 5
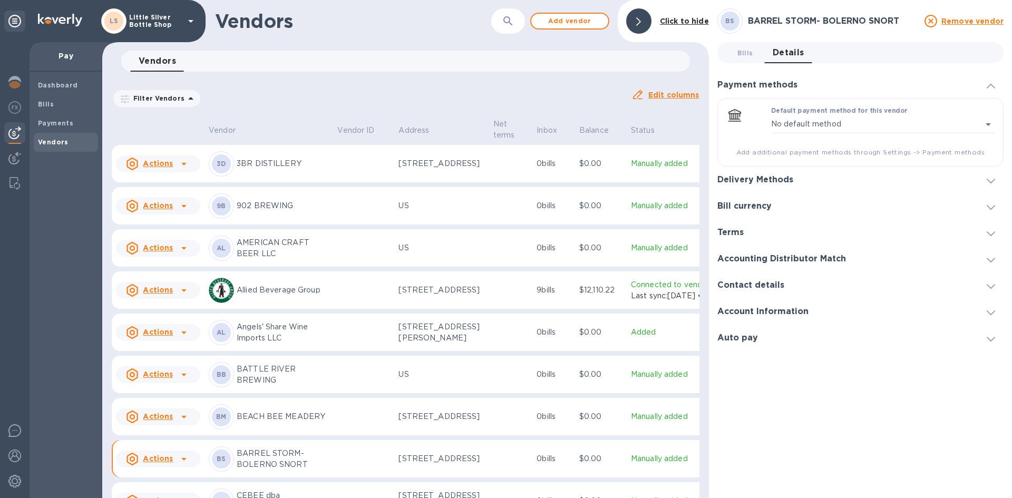
click at [992, 84] on icon at bounding box center [990, 86] width 8 height 5
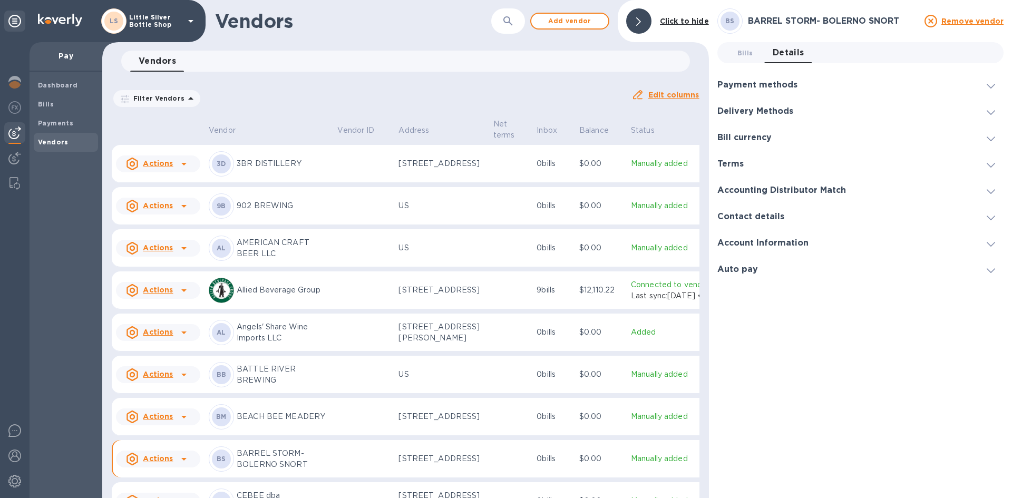
click at [990, 217] on icon at bounding box center [990, 218] width 8 height 5
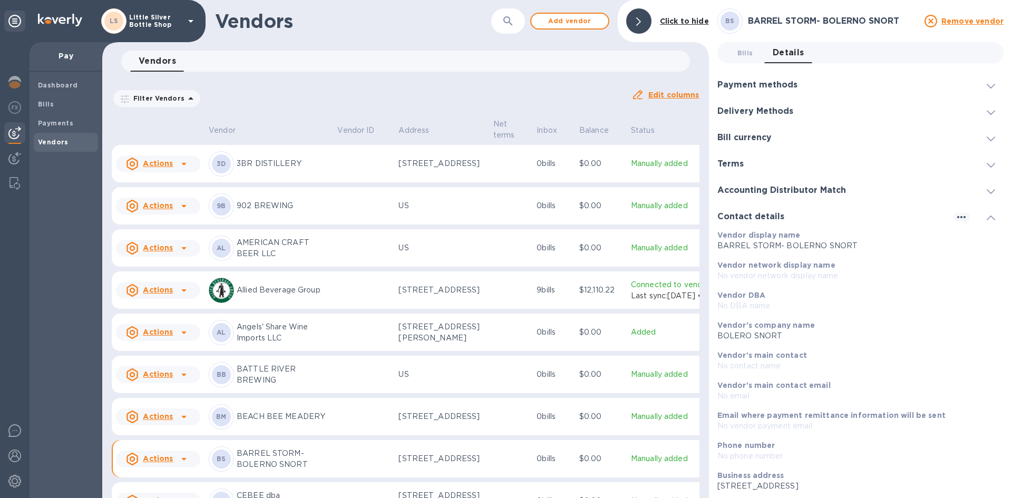
click at [990, 217] on icon at bounding box center [990, 218] width 8 height 5
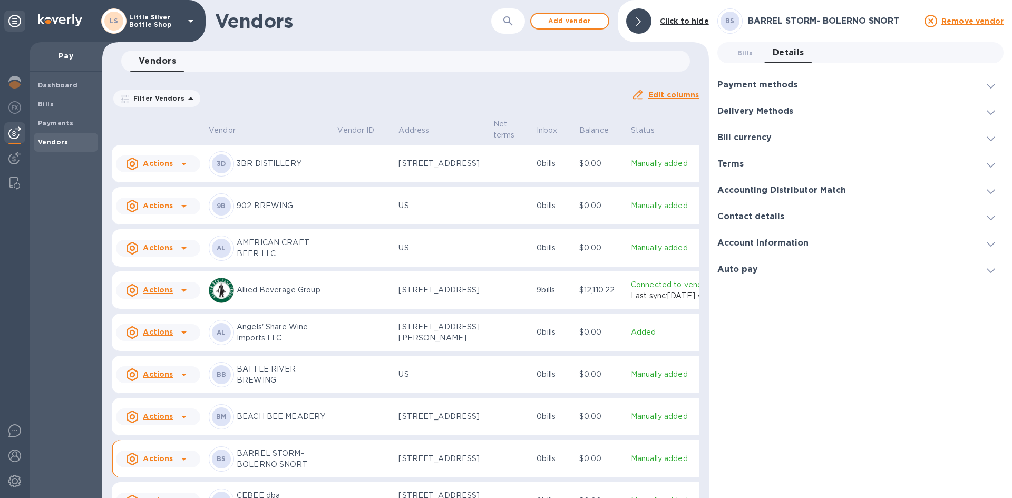
click at [990, 217] on icon at bounding box center [990, 218] width 8 height 5
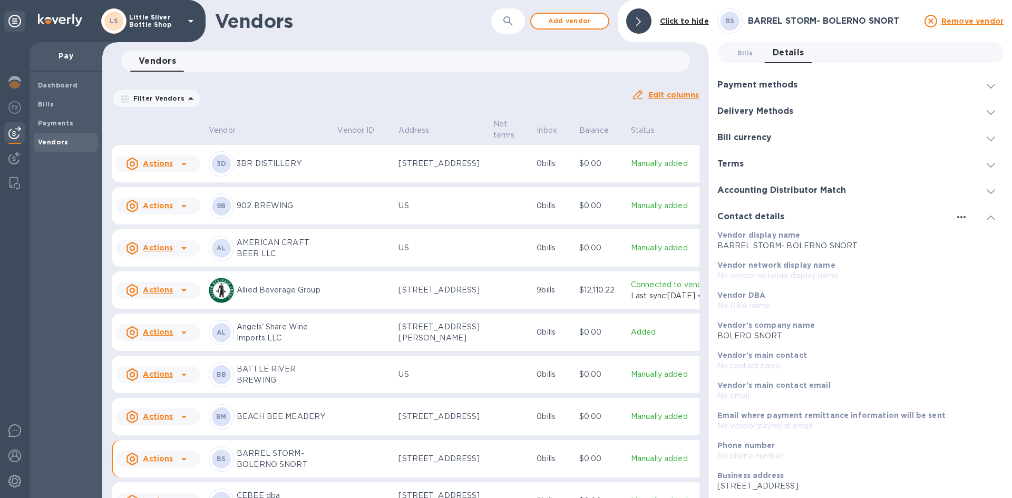
click at [957, 217] on icon "button" at bounding box center [961, 217] width 8 height 2
click at [970, 237] on p "Edit" at bounding box center [969, 238] width 16 height 11
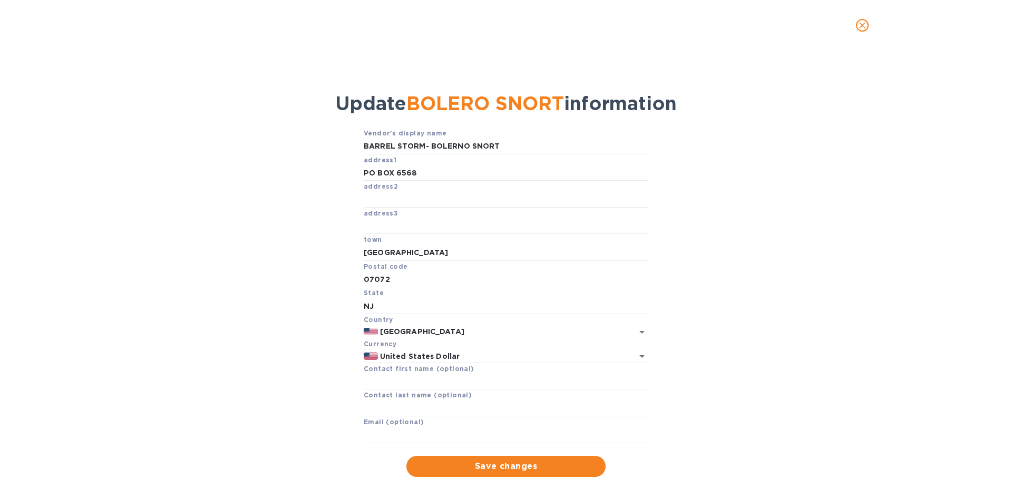
scroll to position [12, 0]
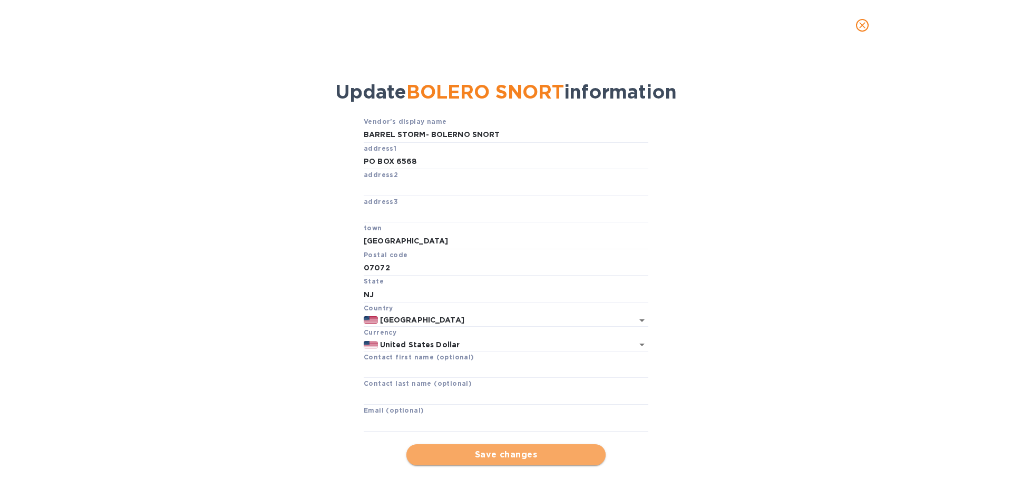
click at [524, 454] on span "Save changes" at bounding box center [506, 454] width 182 height 13
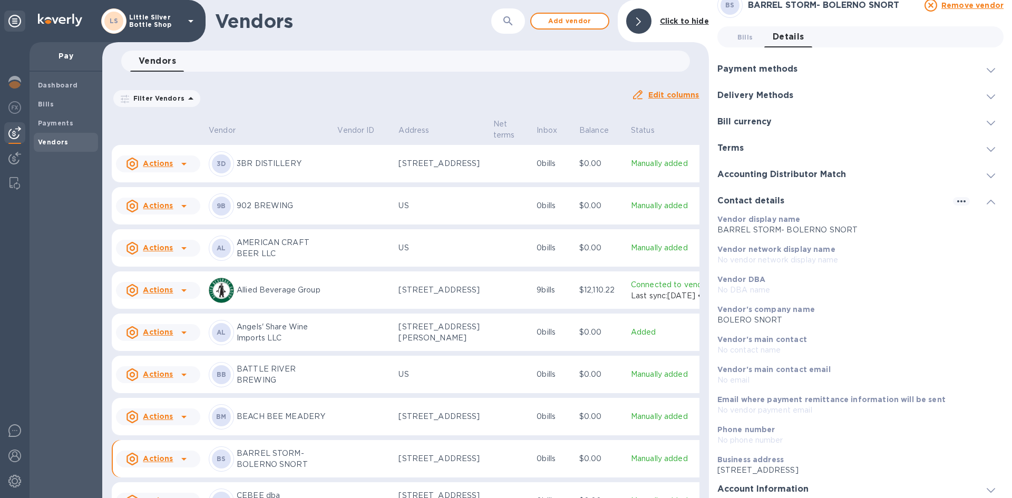
scroll to position [0, 0]
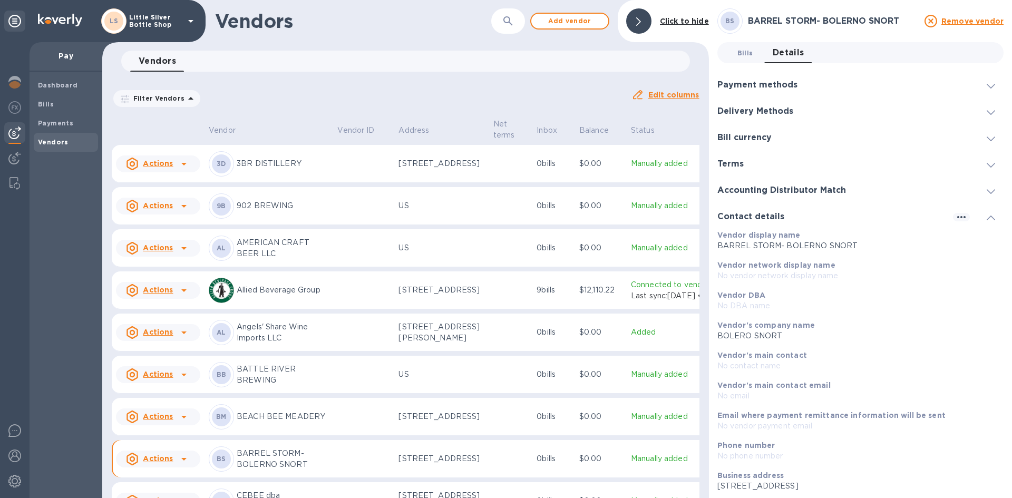
click at [741, 52] on span "Bills 0" at bounding box center [745, 52] width 16 height 11
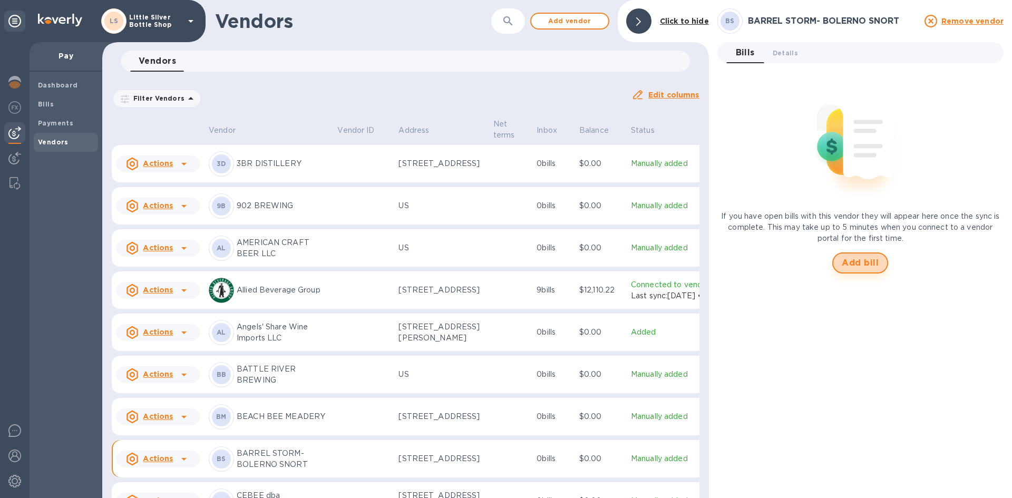
click at [862, 261] on span "Add bill" at bounding box center [860, 263] width 37 height 13
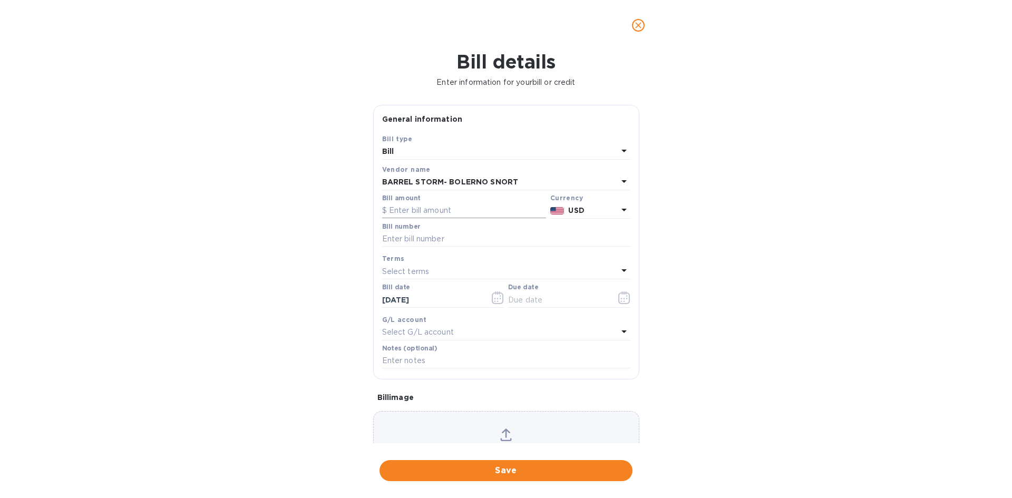
click at [434, 212] on input "text" at bounding box center [464, 211] width 164 height 16
type input "542.25"
click at [408, 238] on input "text" at bounding box center [506, 239] width 248 height 16
type input "44598"
click at [400, 271] on p "Select terms" at bounding box center [405, 271] width 47 height 11
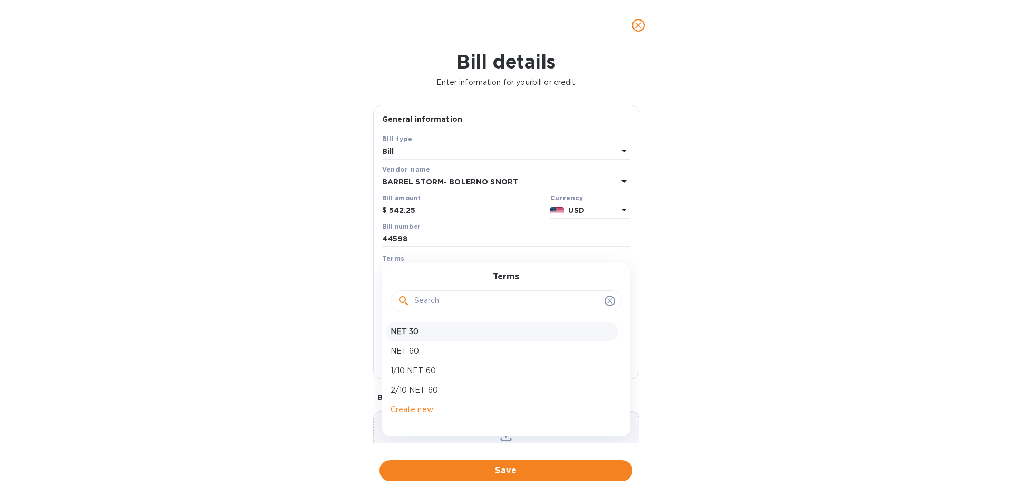
click at [412, 331] on p "NET 30" at bounding box center [501, 331] width 223 height 11
type input "[DATE]"
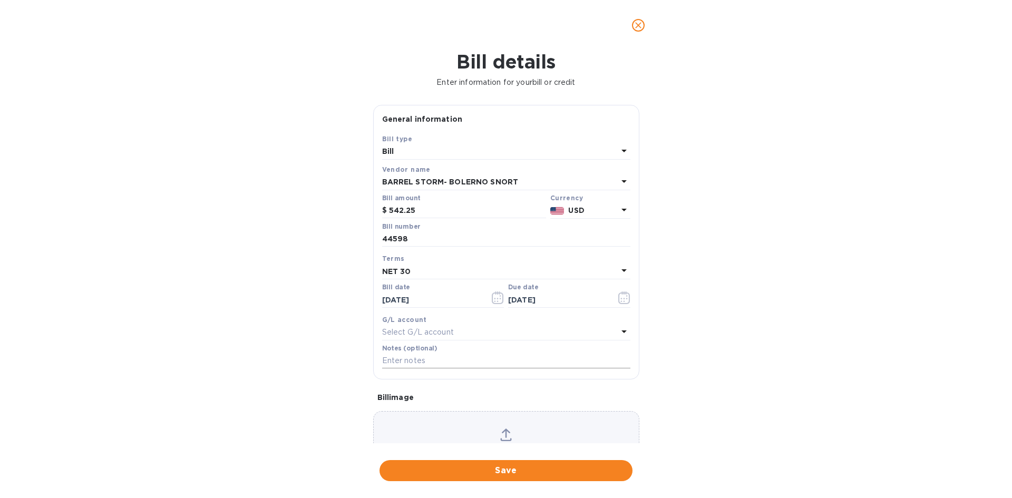
click at [404, 360] on input "text" at bounding box center [506, 361] width 248 height 16
type input "1-29798"
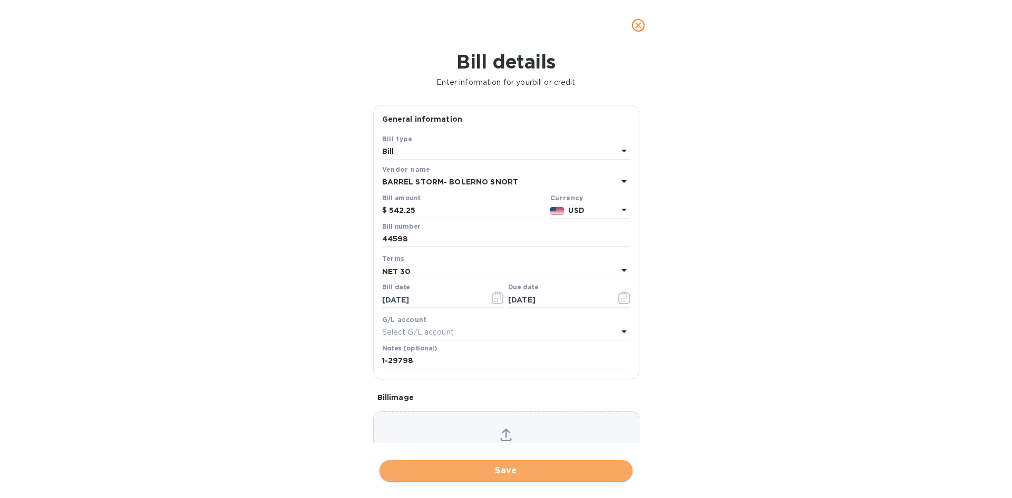
click at [524, 469] on span "Save" at bounding box center [506, 470] width 236 height 13
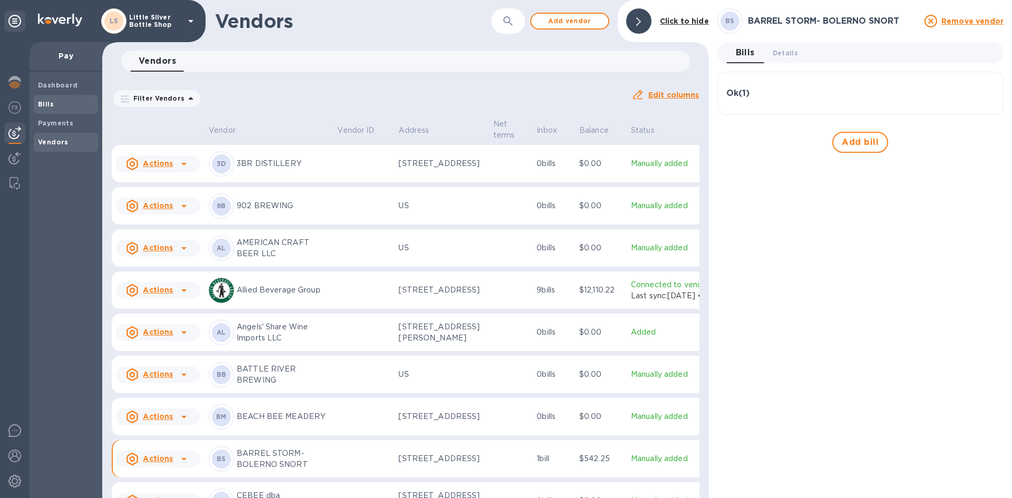
click at [53, 102] on span "Bills" at bounding box center [66, 104] width 56 height 11
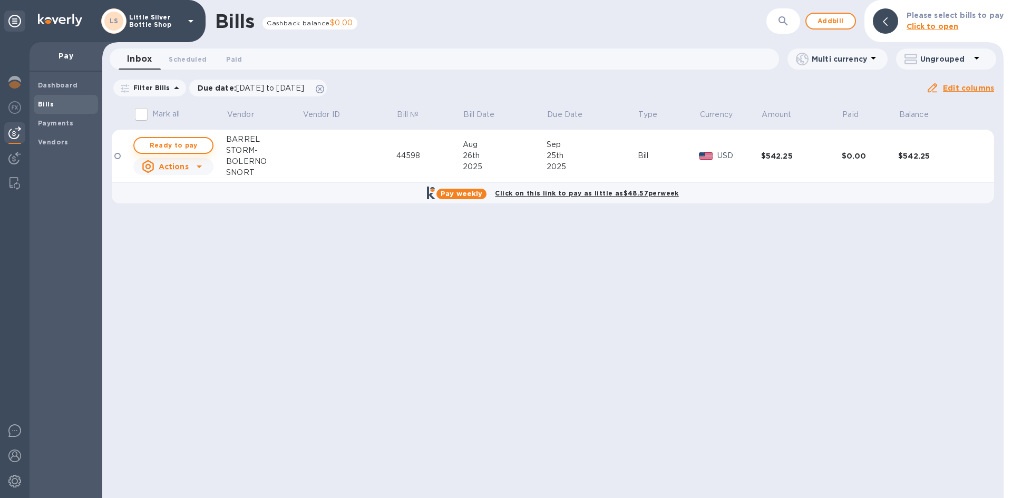
click at [177, 145] on span "Ready to pay" at bounding box center [173, 145] width 61 height 13
checkbox input "true"
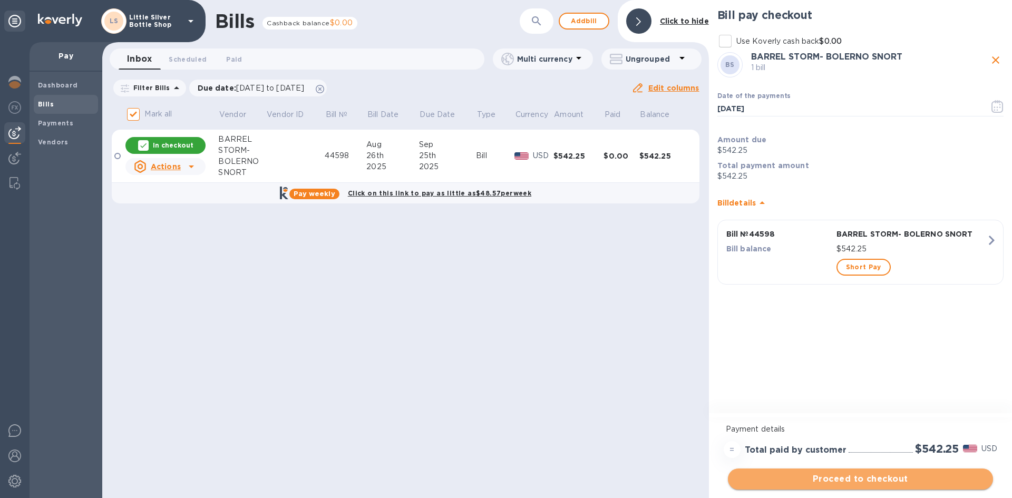
click at [891, 474] on span "Proceed to checkout" at bounding box center [860, 479] width 248 height 13
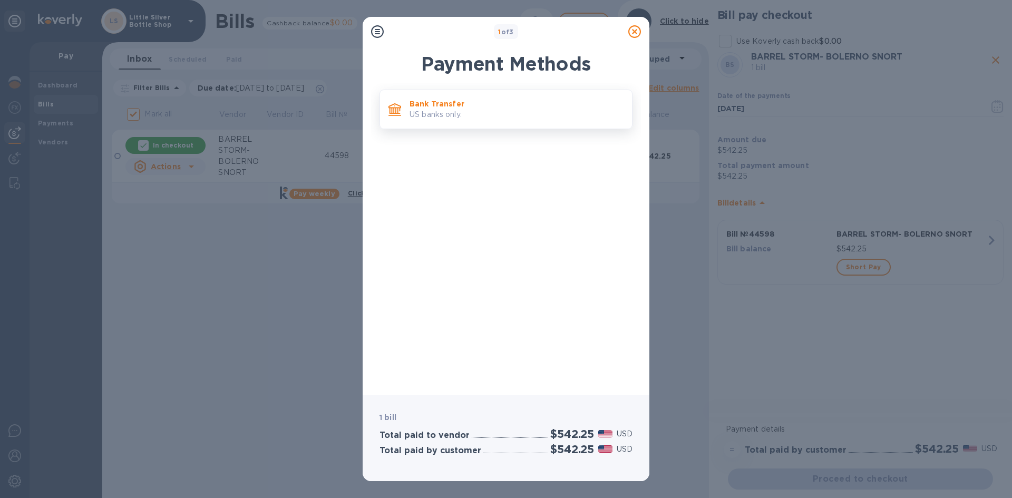
click at [444, 120] on p "US banks only." at bounding box center [516, 114] width 214 height 11
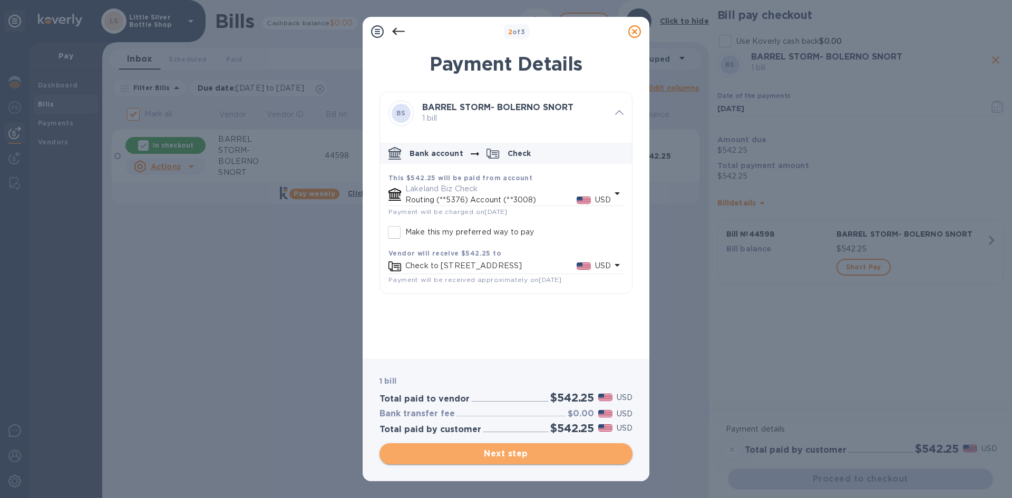
click at [563, 456] on span "Next step" at bounding box center [506, 453] width 236 height 13
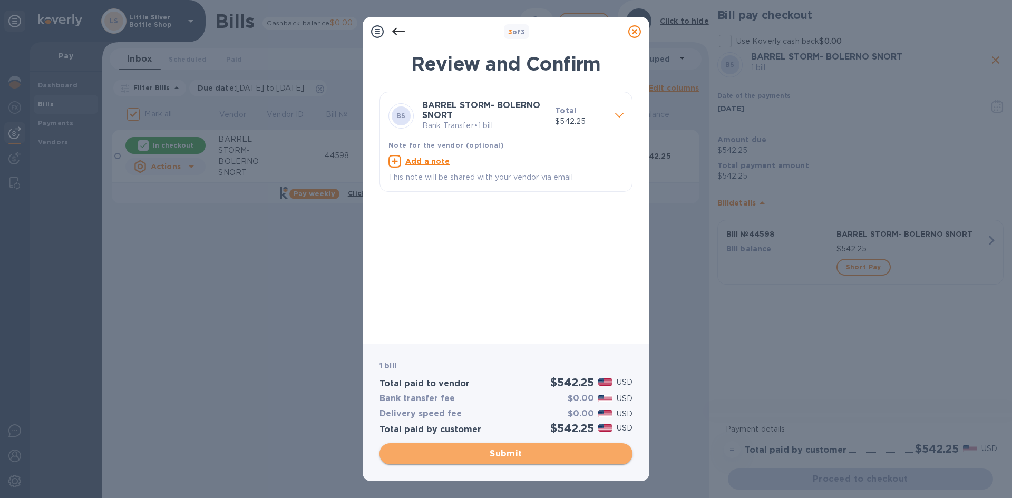
click at [563, 456] on span "Submit" at bounding box center [506, 453] width 236 height 13
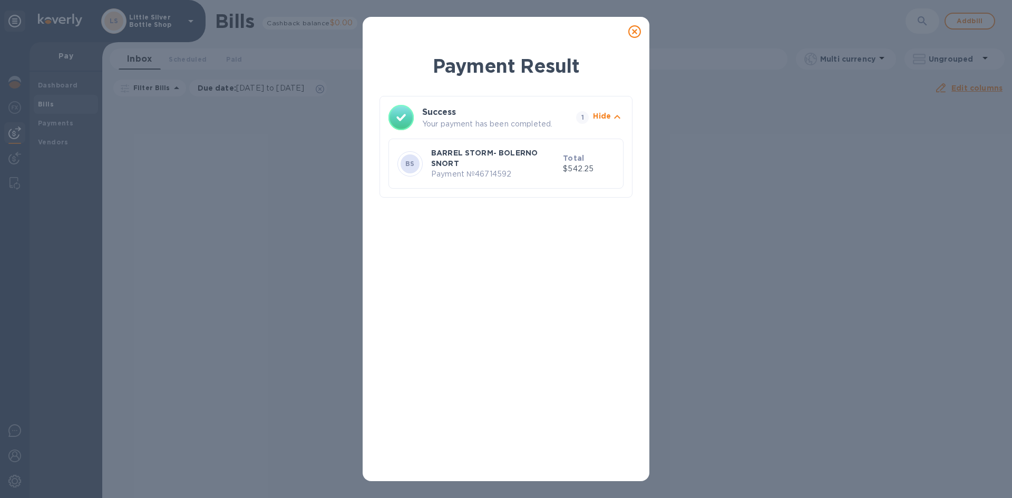
click at [635, 28] on icon at bounding box center [634, 31] width 13 height 13
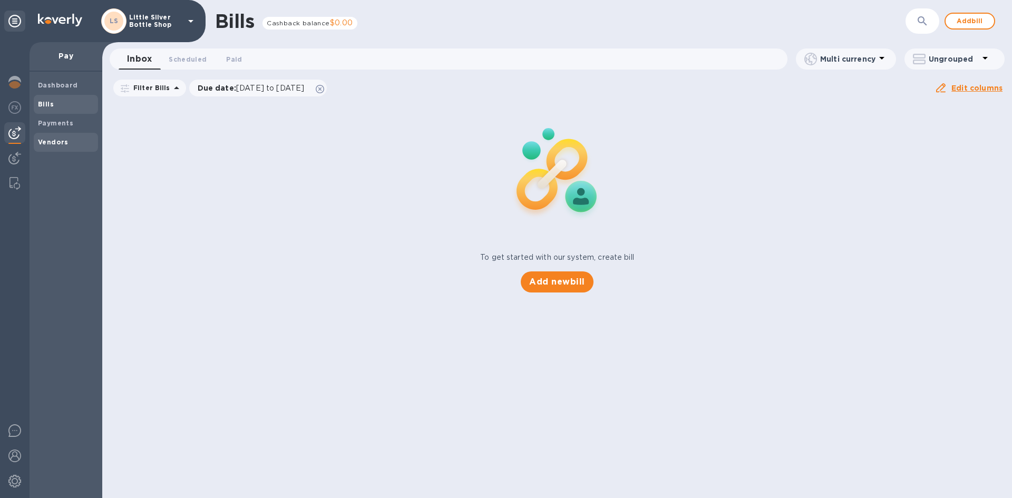
click at [68, 142] on span "Vendors" at bounding box center [66, 142] width 56 height 11
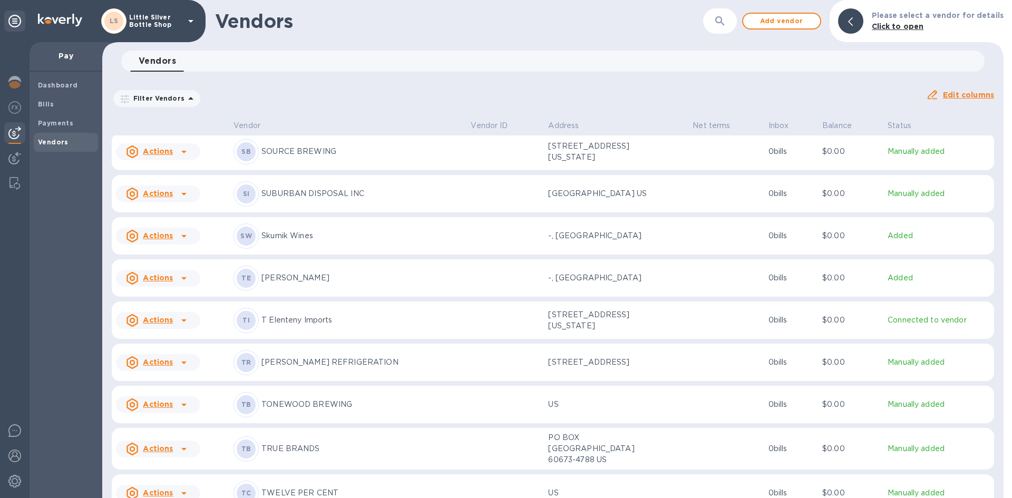
scroll to position [3624, 0]
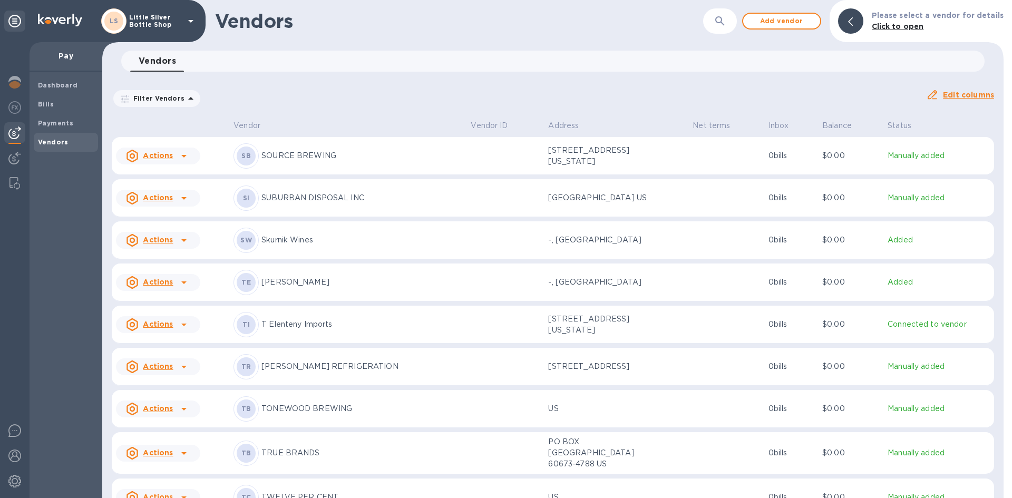
click at [281, 161] on p "SOURCE BREWING" at bounding box center [361, 155] width 201 height 11
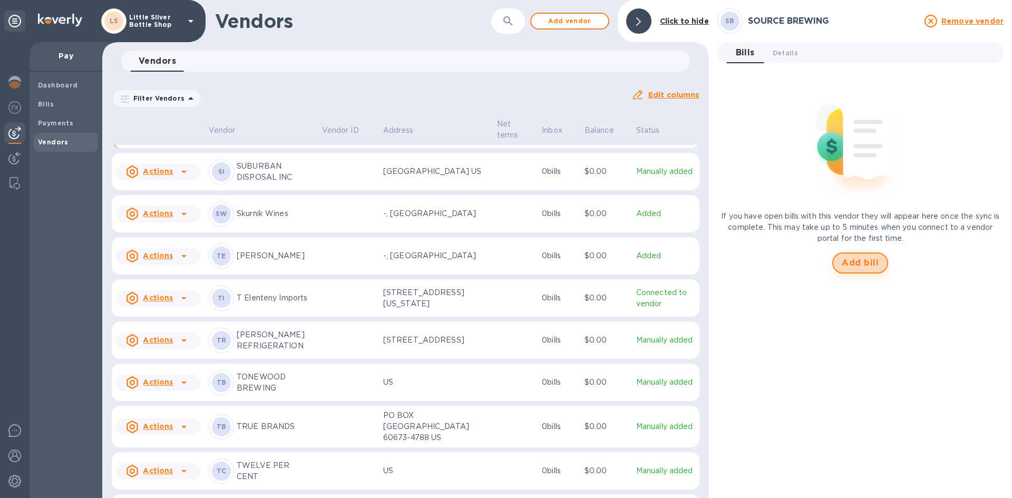
click at [847, 261] on span "Add bill" at bounding box center [860, 263] width 37 height 13
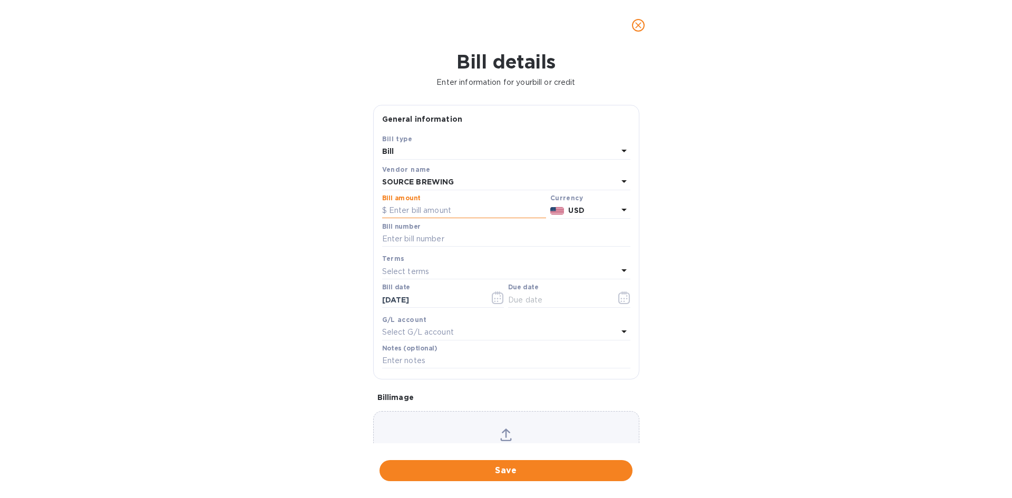
click at [435, 217] on input "text" at bounding box center [464, 211] width 164 height 16
type input "500.00"
click at [430, 237] on input "text" at bounding box center [506, 239] width 248 height 16
type input "5250"
click at [415, 268] on p "Select terms" at bounding box center [405, 271] width 47 height 11
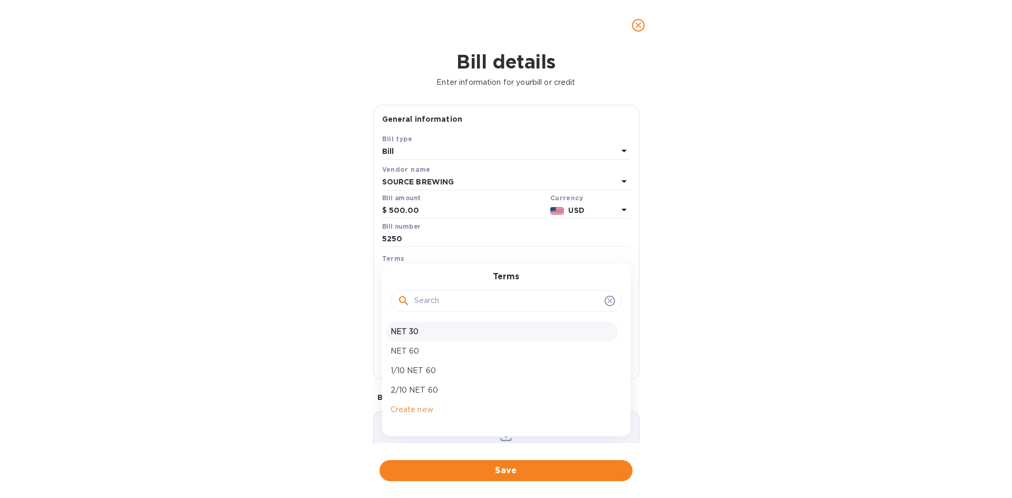
click at [413, 334] on p "NET 30" at bounding box center [501, 331] width 223 height 11
type input "[DATE]"
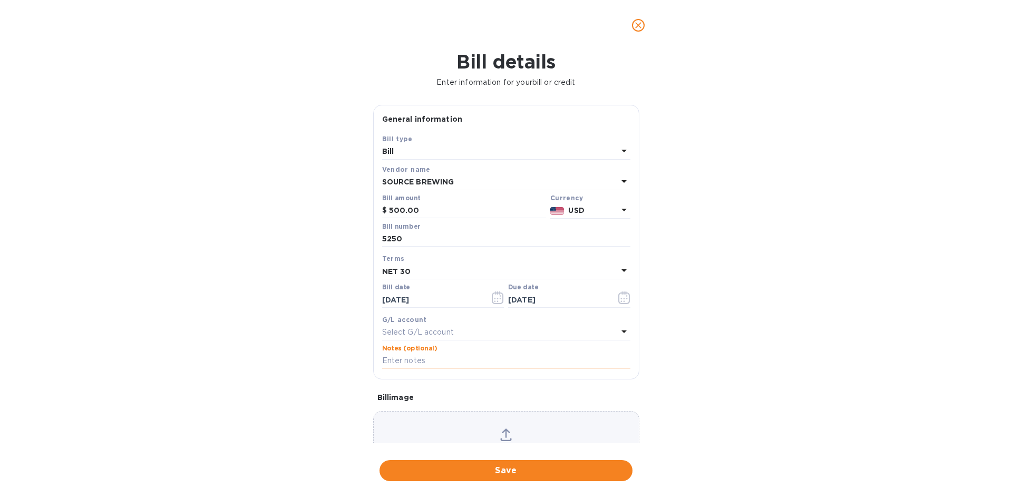
click at [415, 366] on input "text" at bounding box center [506, 361] width 248 height 16
type input "1-29800"
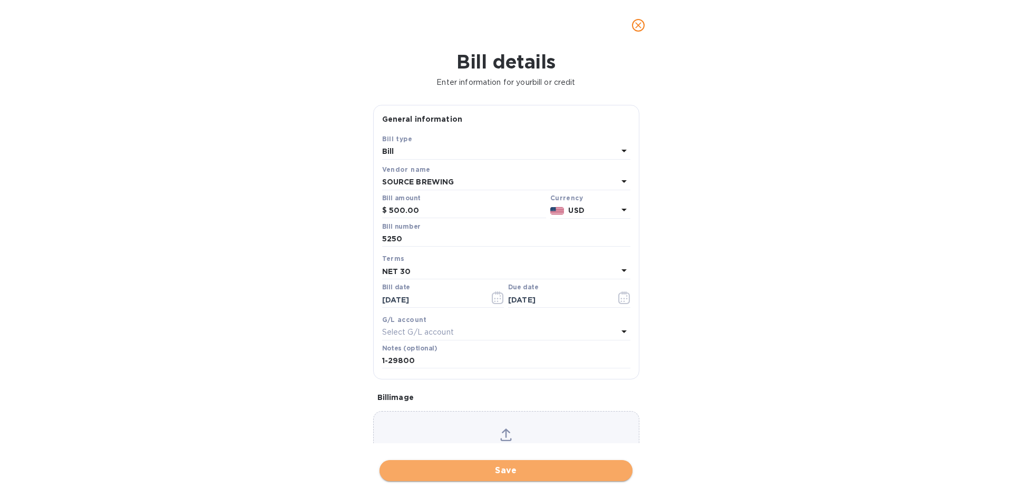
click at [531, 467] on span "Save" at bounding box center [506, 470] width 236 height 13
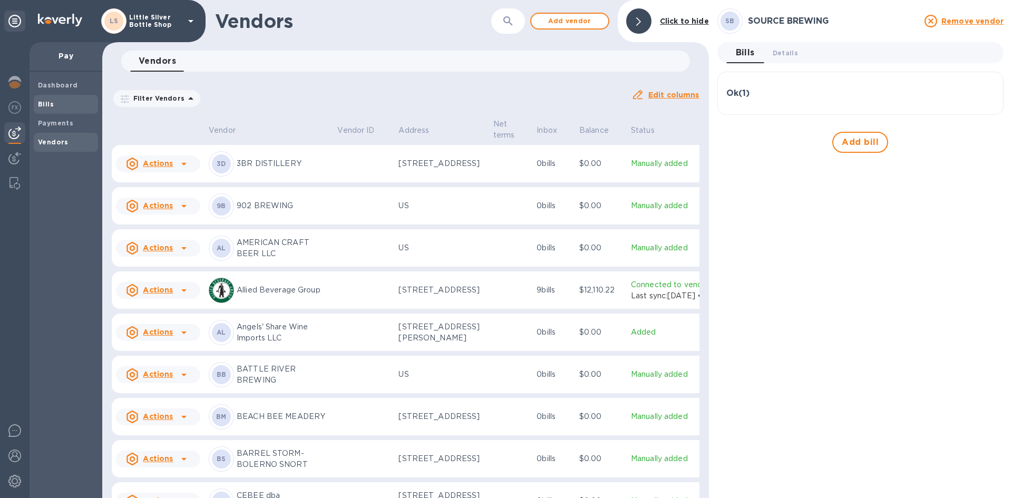
click at [56, 106] on span "Bills" at bounding box center [66, 104] width 56 height 11
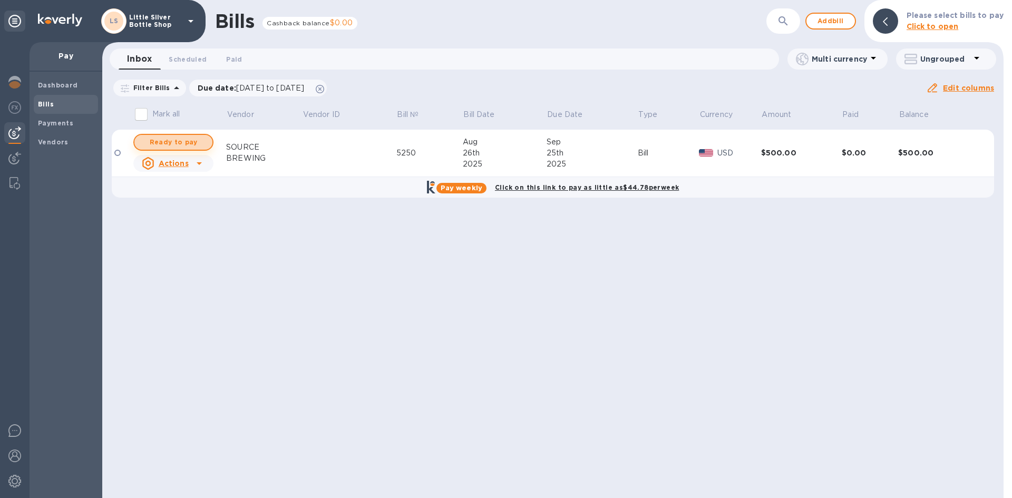
click at [194, 145] on span "Ready to pay" at bounding box center [173, 142] width 61 height 13
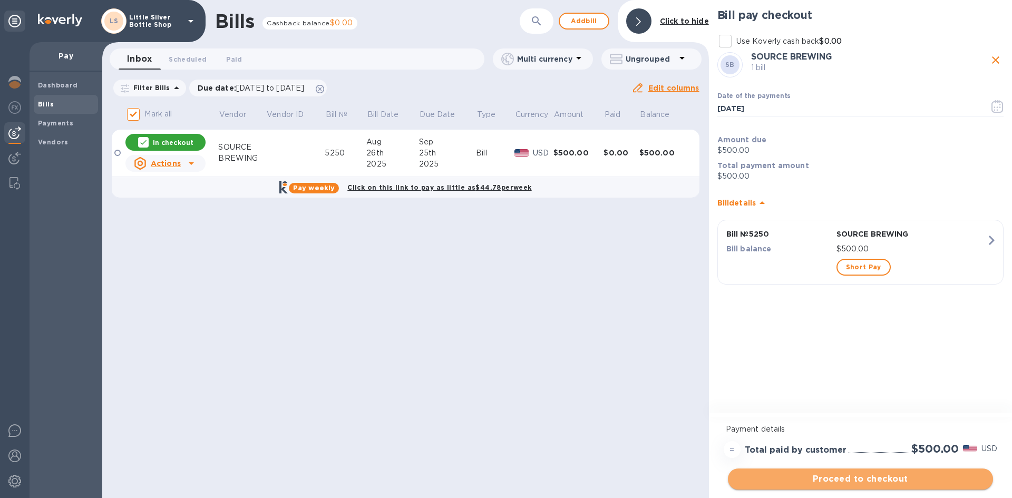
click at [910, 484] on span "Proceed to checkout" at bounding box center [860, 479] width 248 height 13
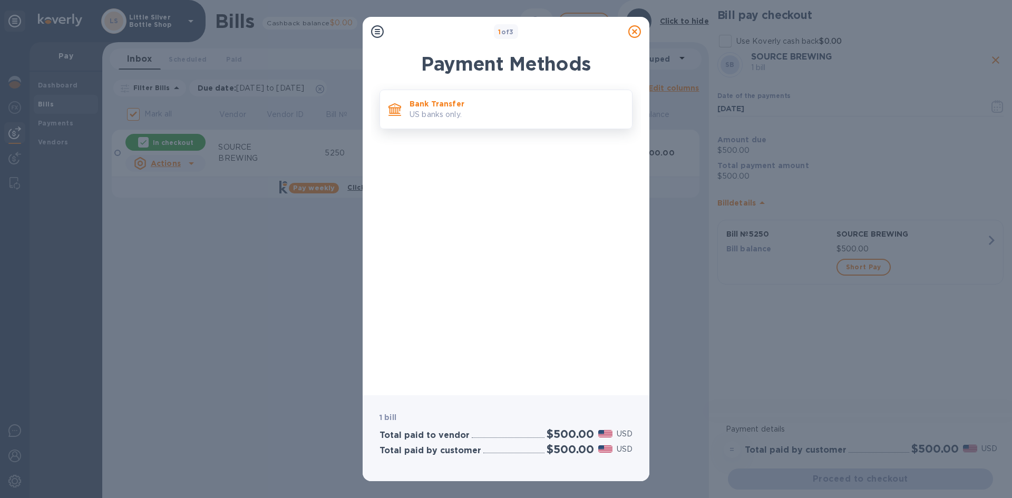
click at [502, 122] on div "Bank Transfer US banks only." at bounding box center [516, 109] width 222 height 30
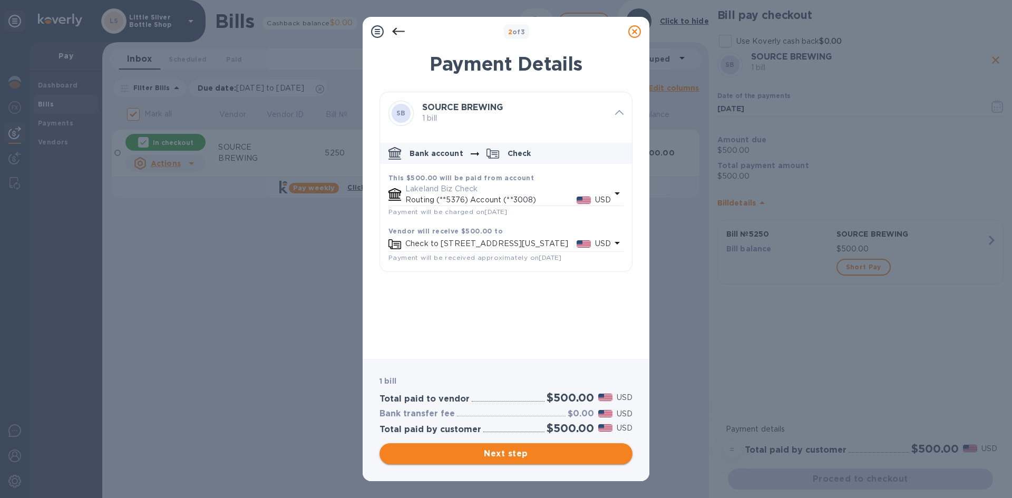
click at [578, 456] on span "Next step" at bounding box center [506, 453] width 236 height 13
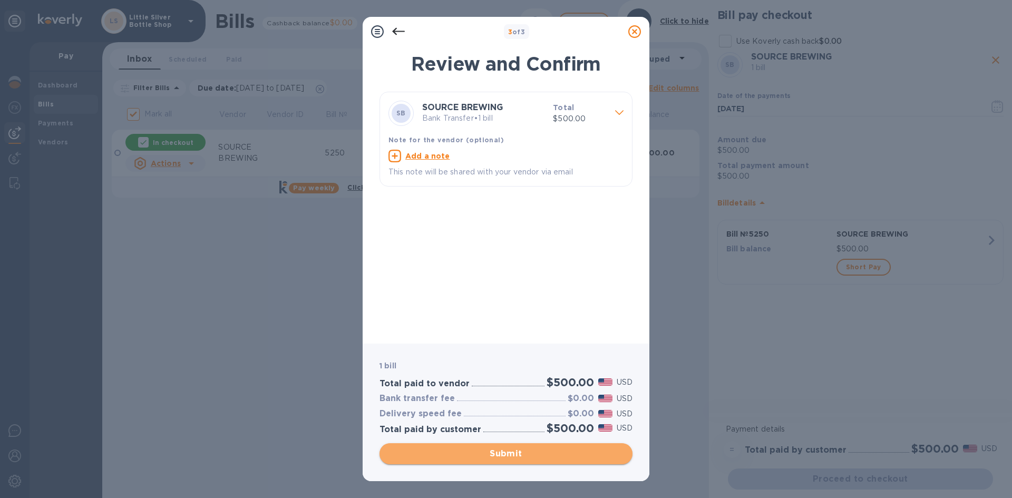
click at [578, 456] on span "Submit" at bounding box center [506, 453] width 236 height 13
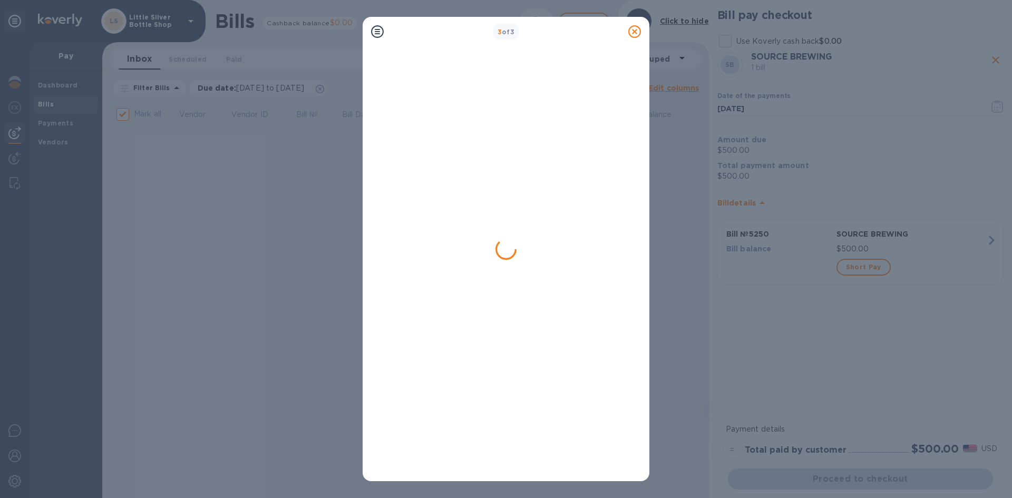
checkbox input "false"
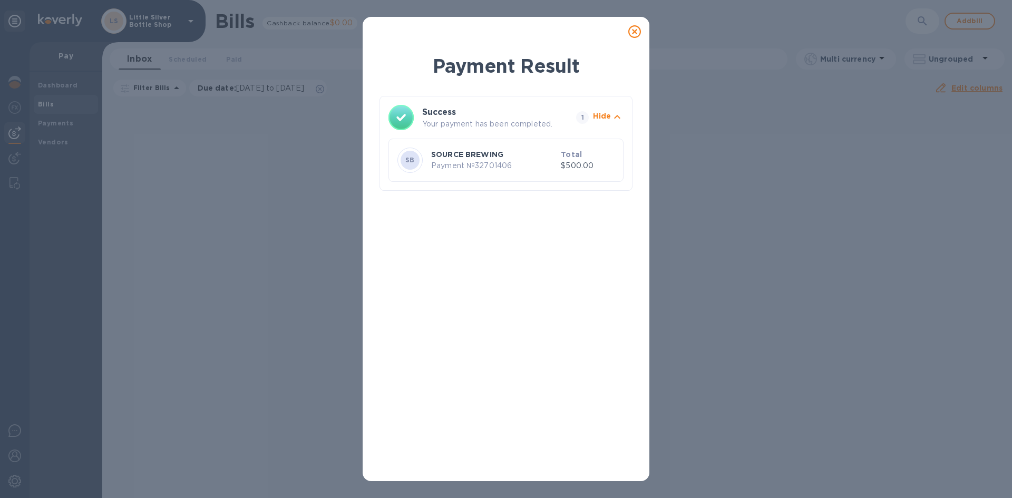
click at [638, 32] on icon at bounding box center [634, 31] width 13 height 13
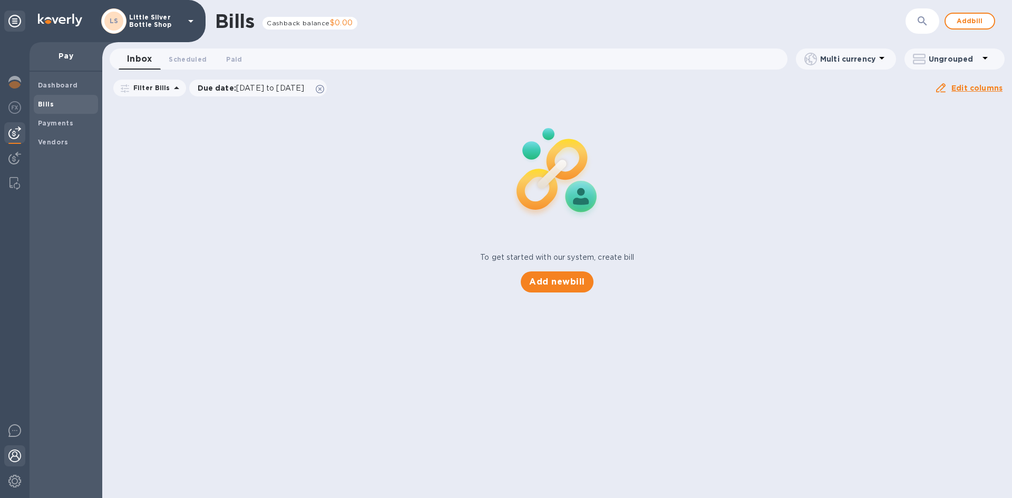
click at [18, 454] on img at bounding box center [14, 455] width 13 height 13
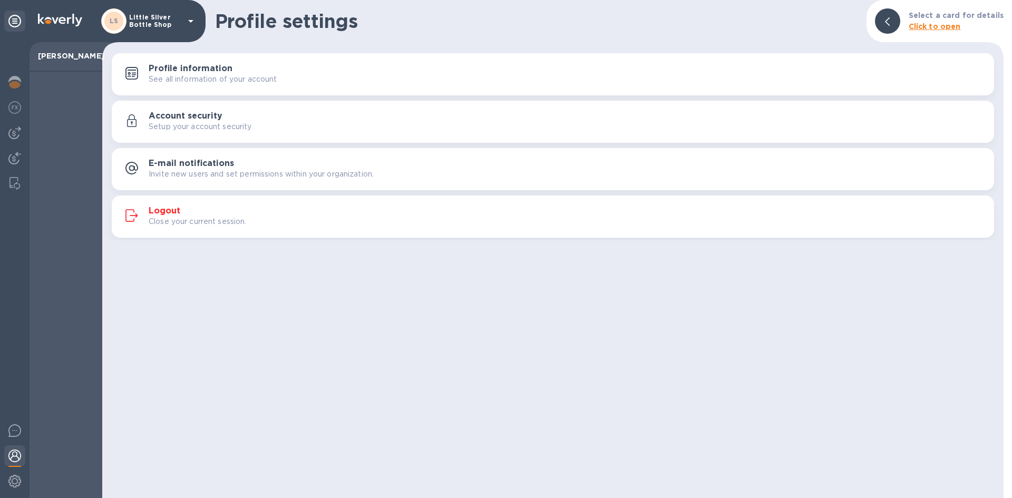
click at [185, 207] on div "Logout Close your current session." at bounding box center [567, 216] width 837 height 21
